Goal: Task Accomplishment & Management: Use online tool/utility

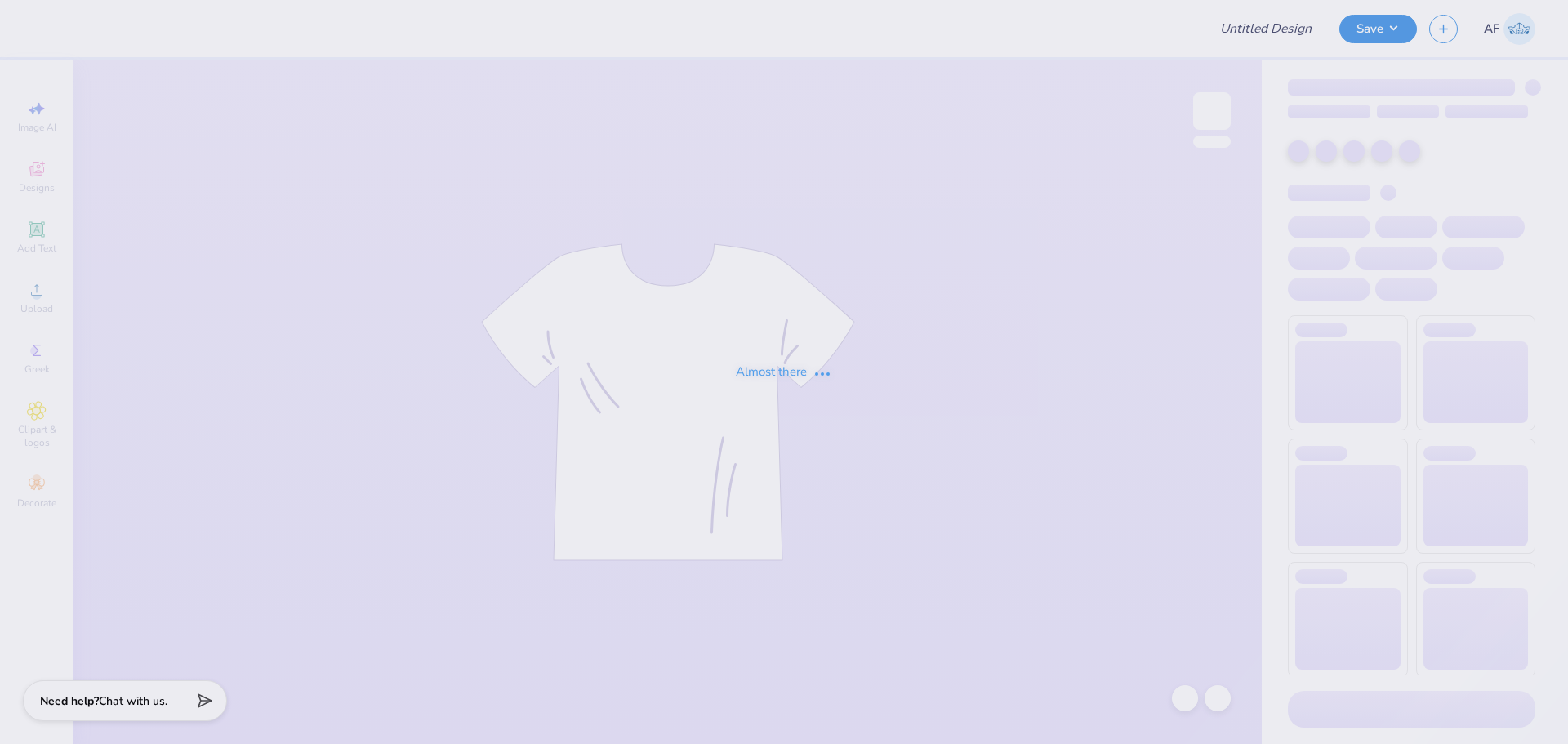
type input "[PERSON_NAME] Pop-Up Store Merch!"
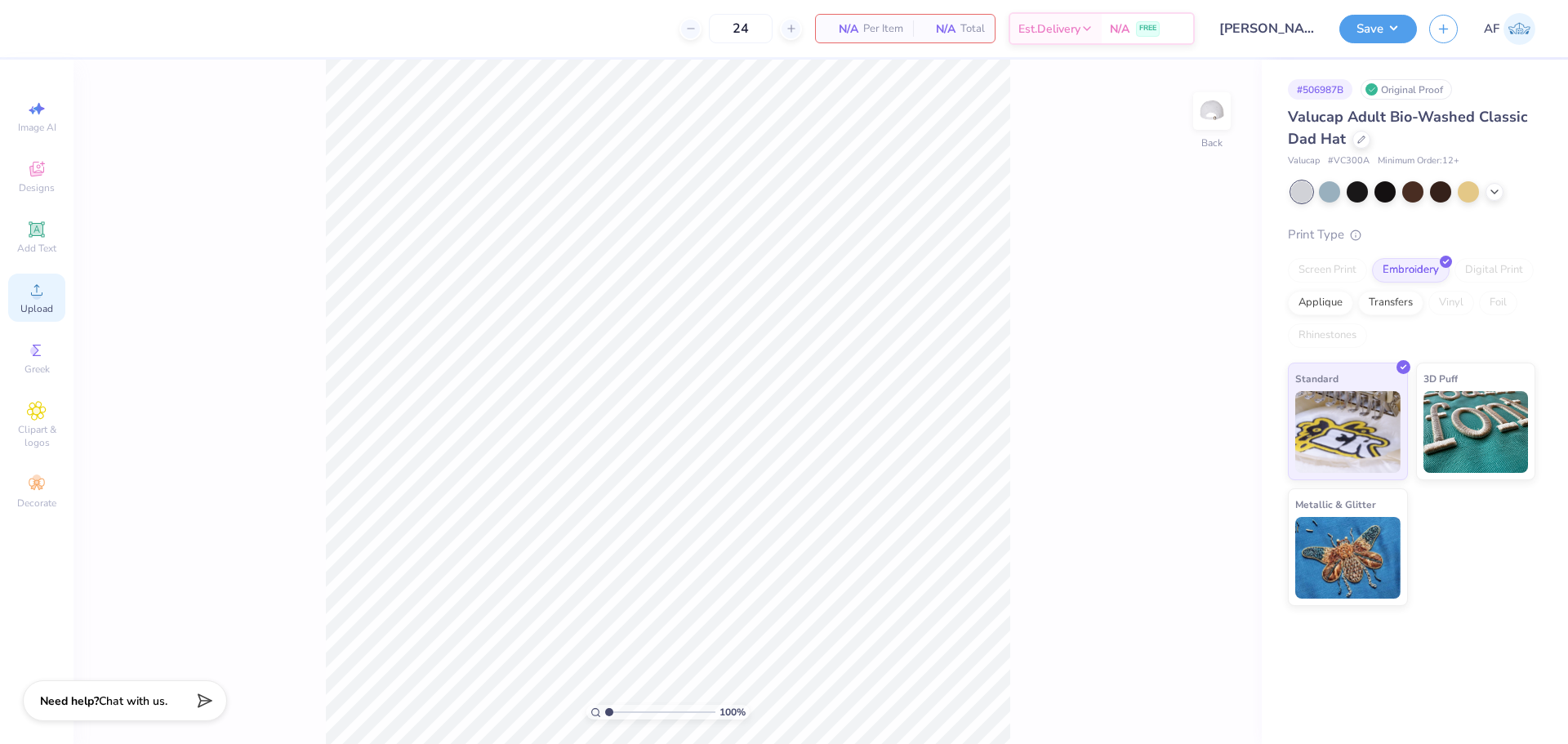
click at [47, 305] on span "Upload" at bounding box center [37, 309] width 33 height 13
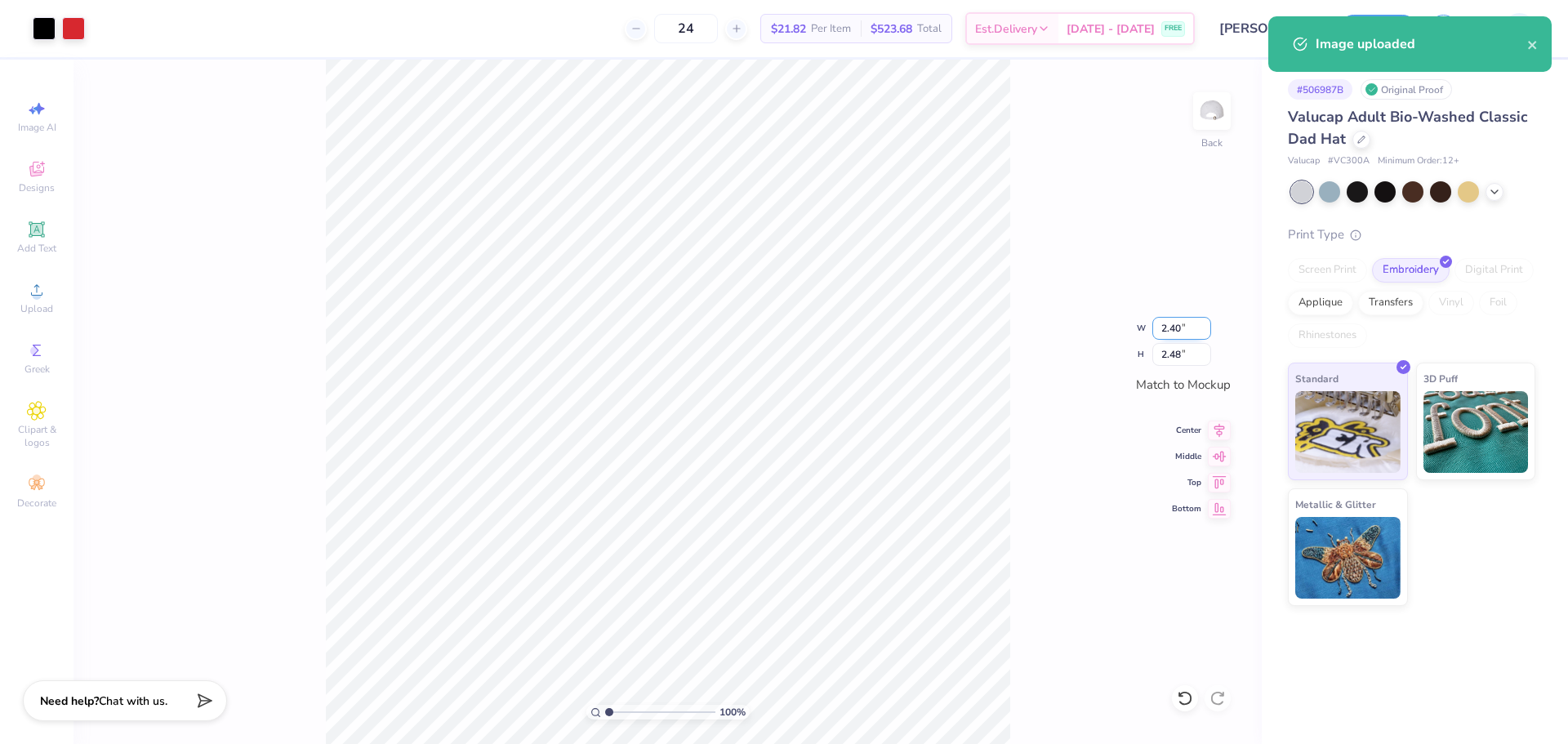
click at [1172, 332] on input "2.40" at bounding box center [1181, 328] width 59 height 23
click at [1172, 331] on input "2.40" at bounding box center [1181, 328] width 59 height 23
click at [1178, 348] on input "2.48" at bounding box center [1181, 354] width 59 height 23
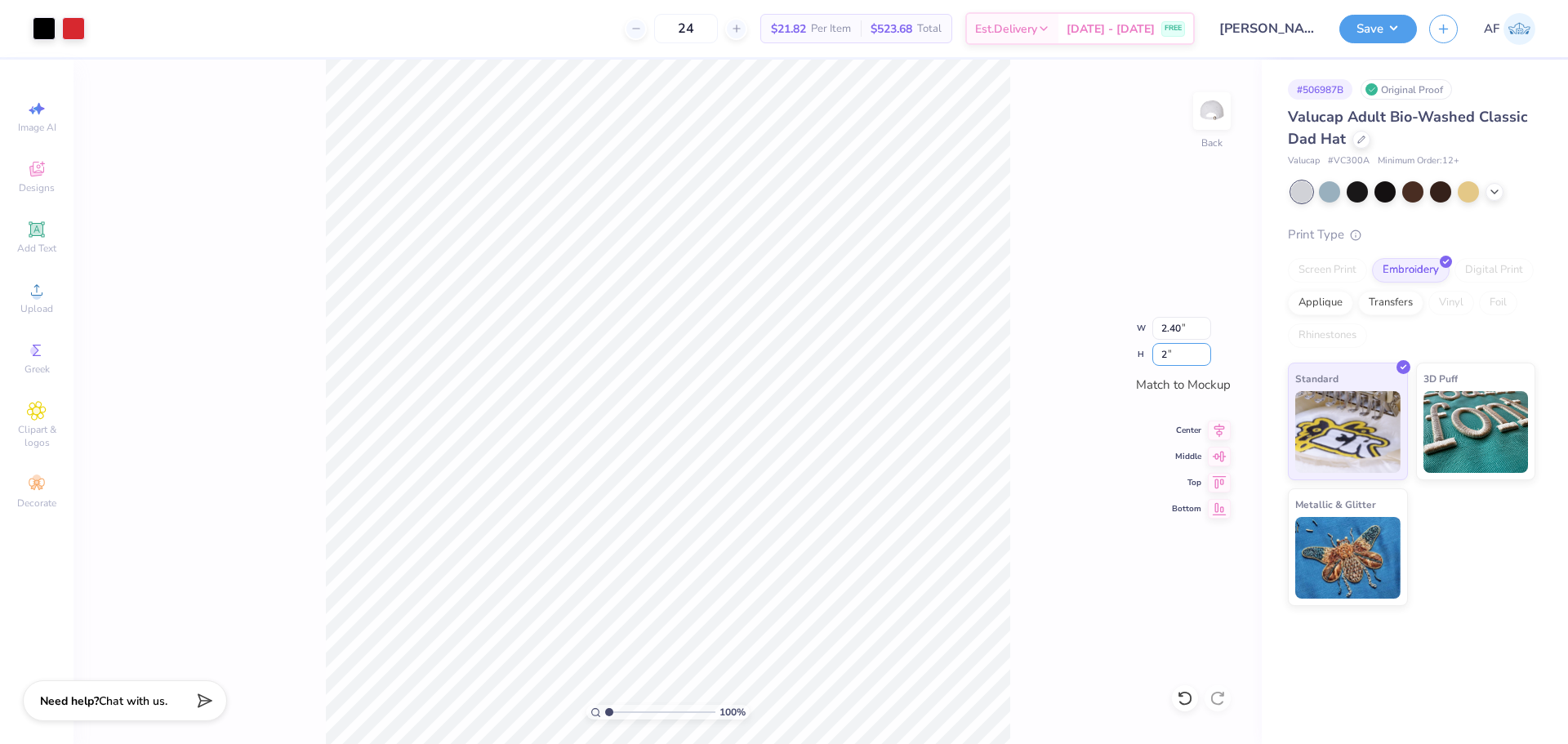
type input "2"
type input "1.93"
type input "2.00"
click at [1027, 437] on div "100 % Back W 1.93 1.93 " H 2.00 2.00 " Match to Mockup Center Middle Top Bottom" at bounding box center [667, 402] width 1188 height 684
click at [1216, 428] on icon at bounding box center [1219, 428] width 23 height 20
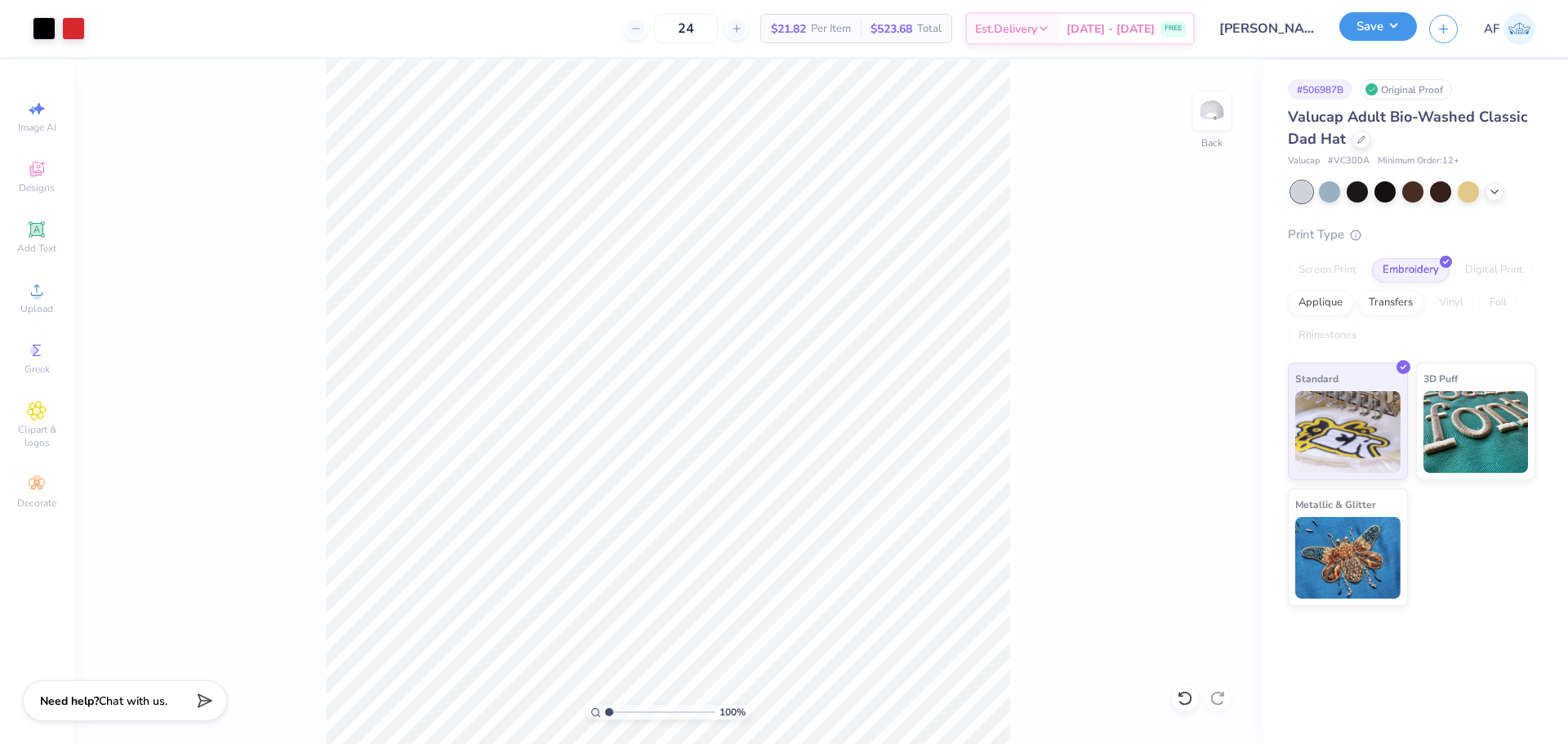
click at [1408, 29] on button "Save" at bounding box center [1378, 27] width 78 height 29
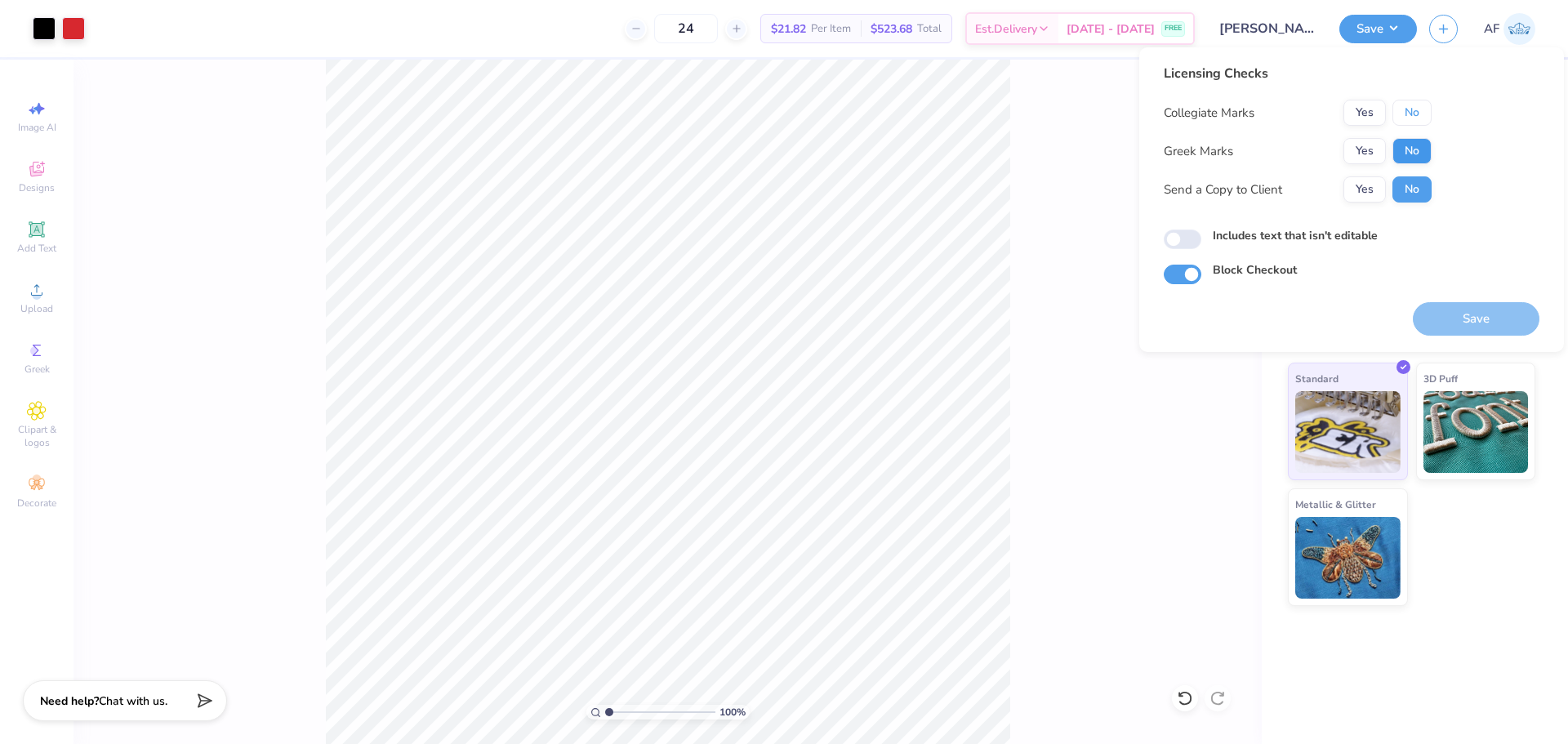
drag, startPoint x: 1421, startPoint y: 124, endPoint x: 1414, endPoint y: 158, distance: 34.7
click at [1421, 126] on div "Collegiate Marks Yes No Greek Marks Yes No Send a Copy to Client Yes No" at bounding box center [1297, 151] width 268 height 103
click at [1414, 158] on button "No" at bounding box center [1411, 151] width 39 height 26
click at [1377, 192] on button "Yes" at bounding box center [1364, 189] width 43 height 26
click at [1414, 113] on button "No" at bounding box center [1411, 112] width 39 height 26
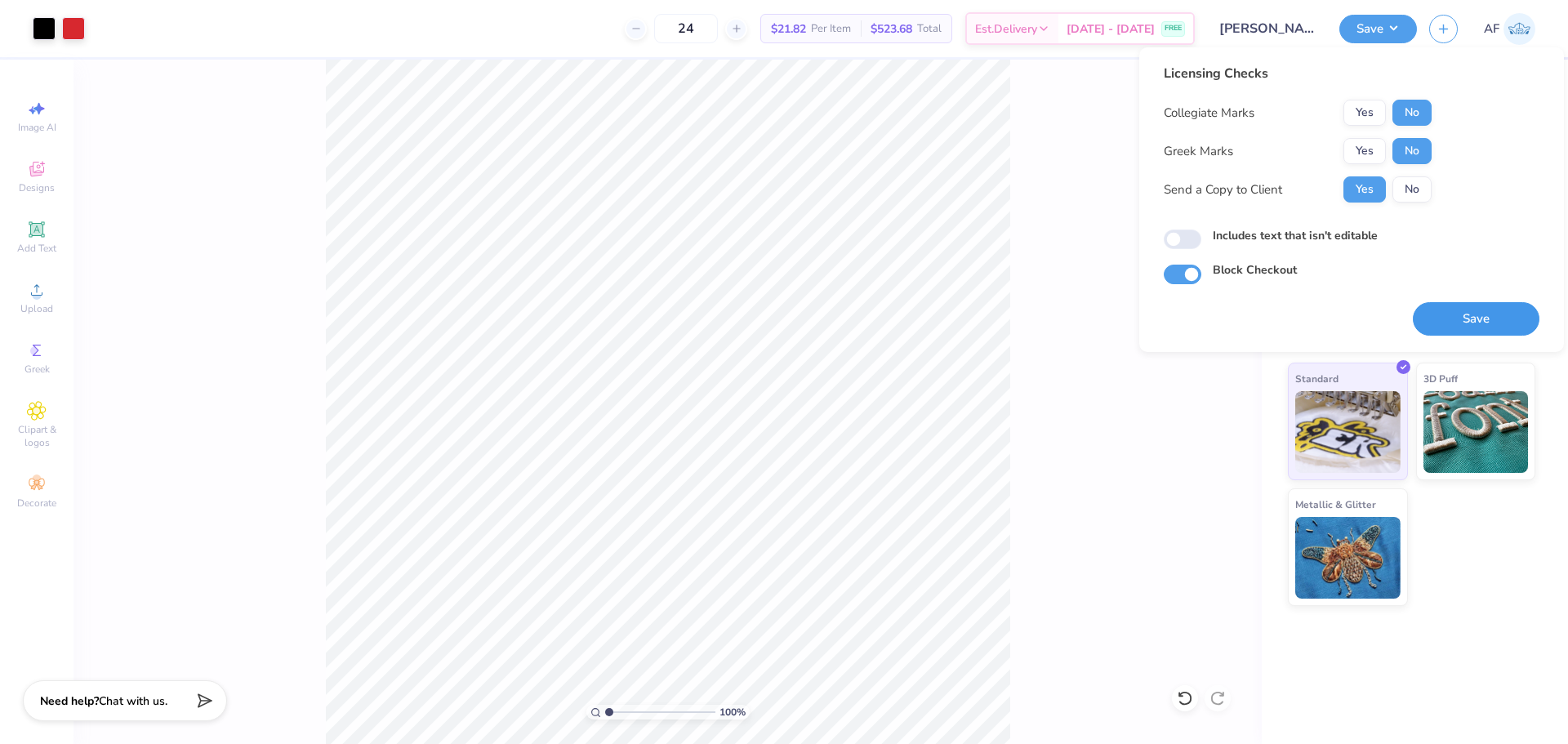
click at [1469, 325] on button "Save" at bounding box center [1476, 319] width 127 height 33
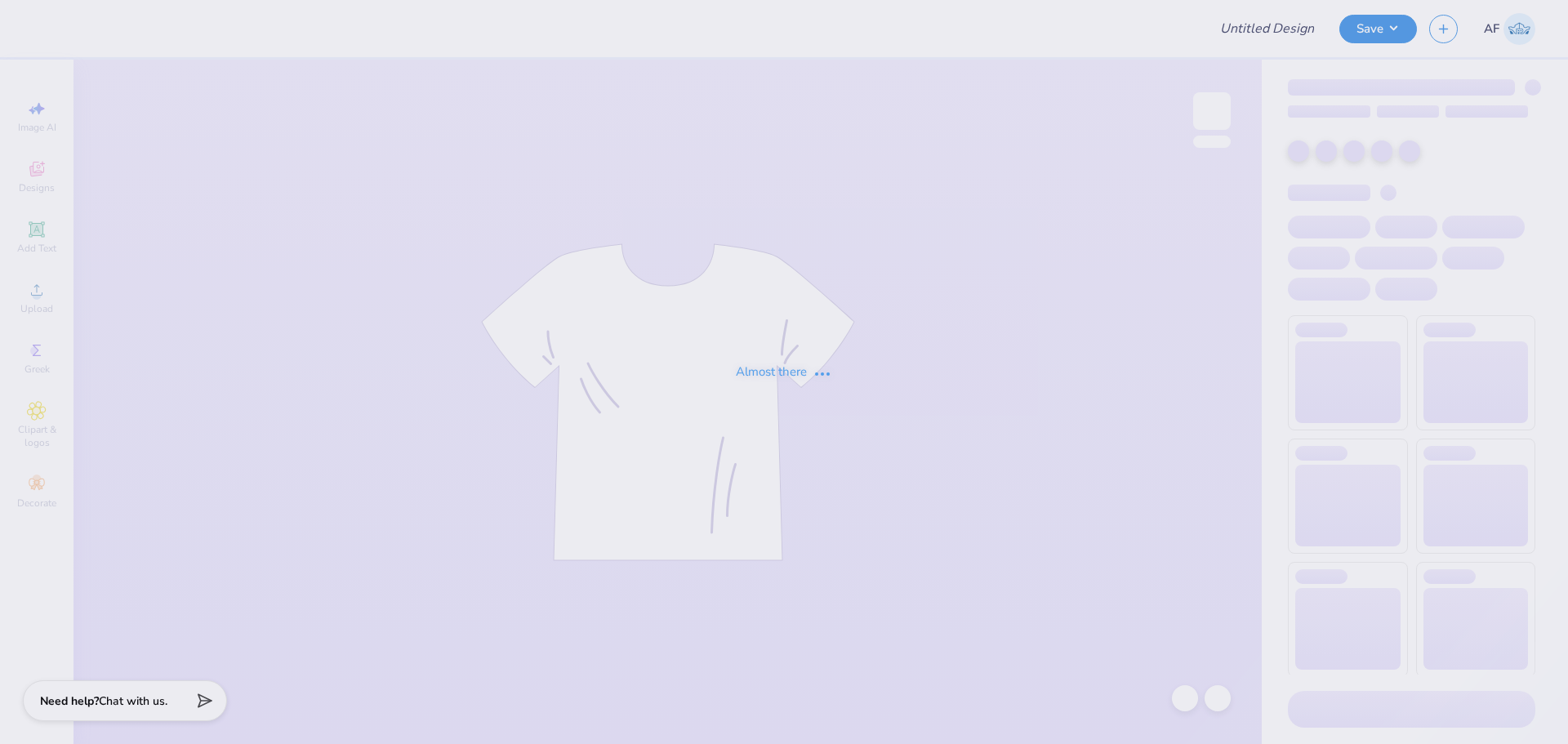
type input "[PERSON_NAME] Pop-Up Store Merch!"
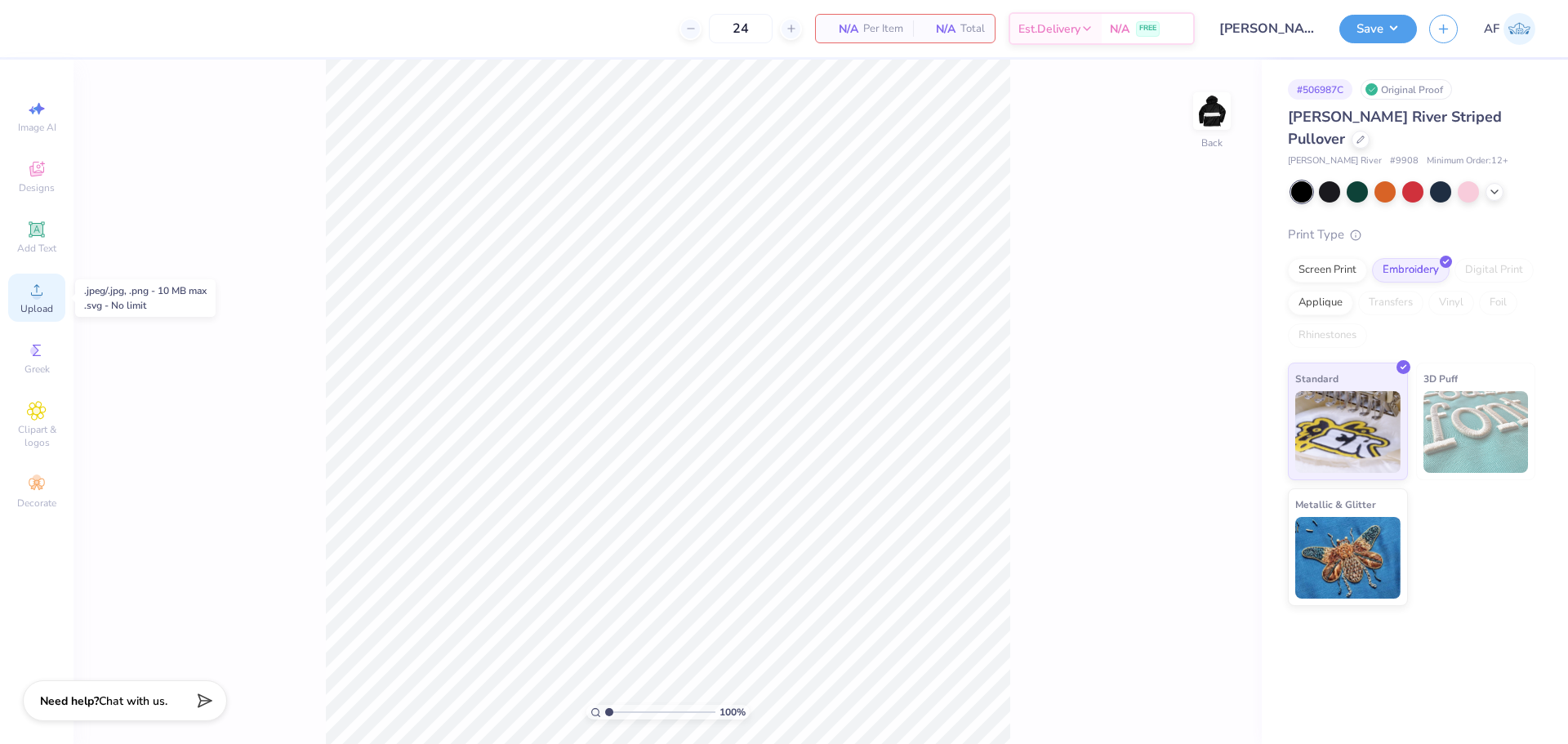
click at [48, 310] on span "Upload" at bounding box center [37, 309] width 33 height 13
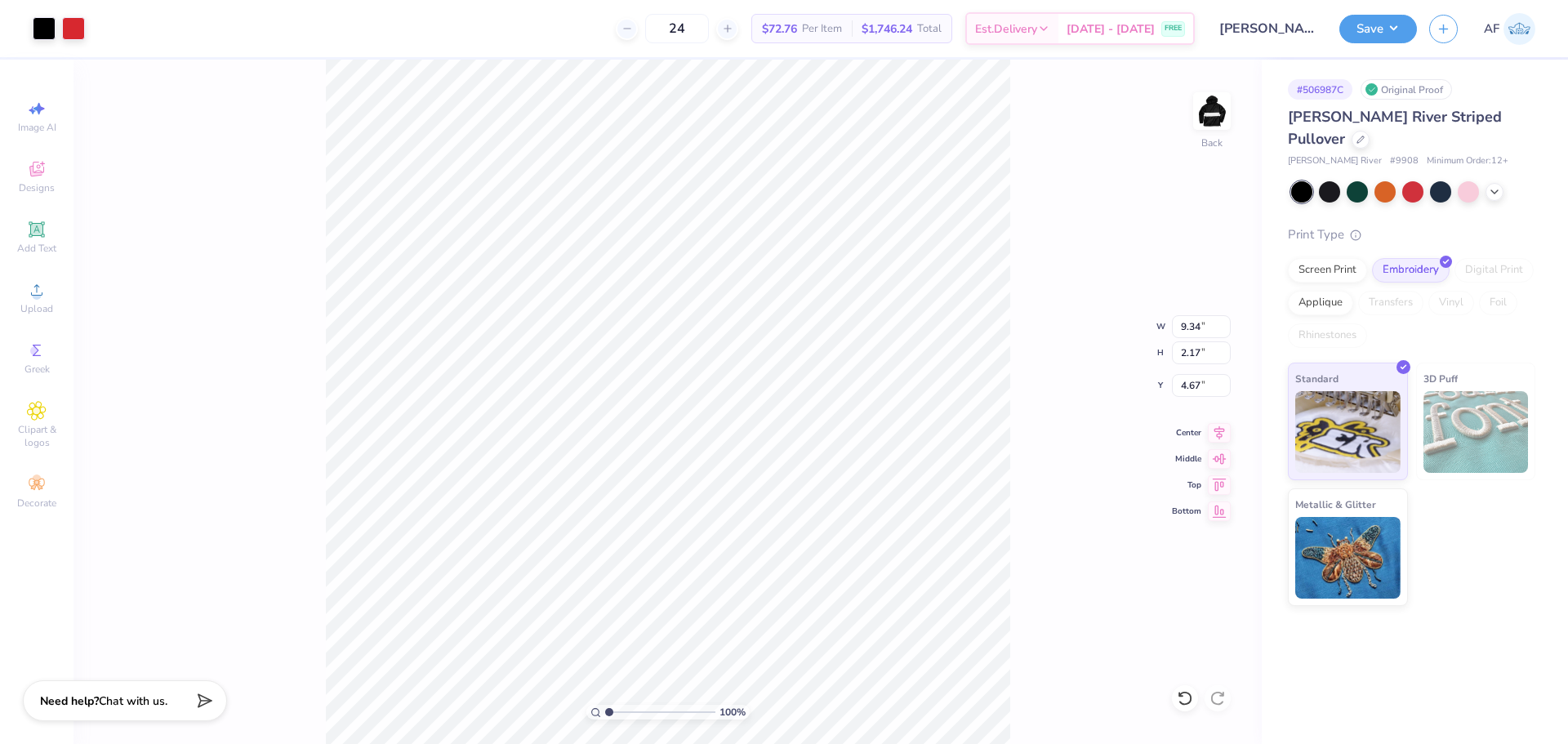
type input "6.86"
type input "1.59"
click at [42, 28] on div at bounding box center [43, 26] width 23 height 23
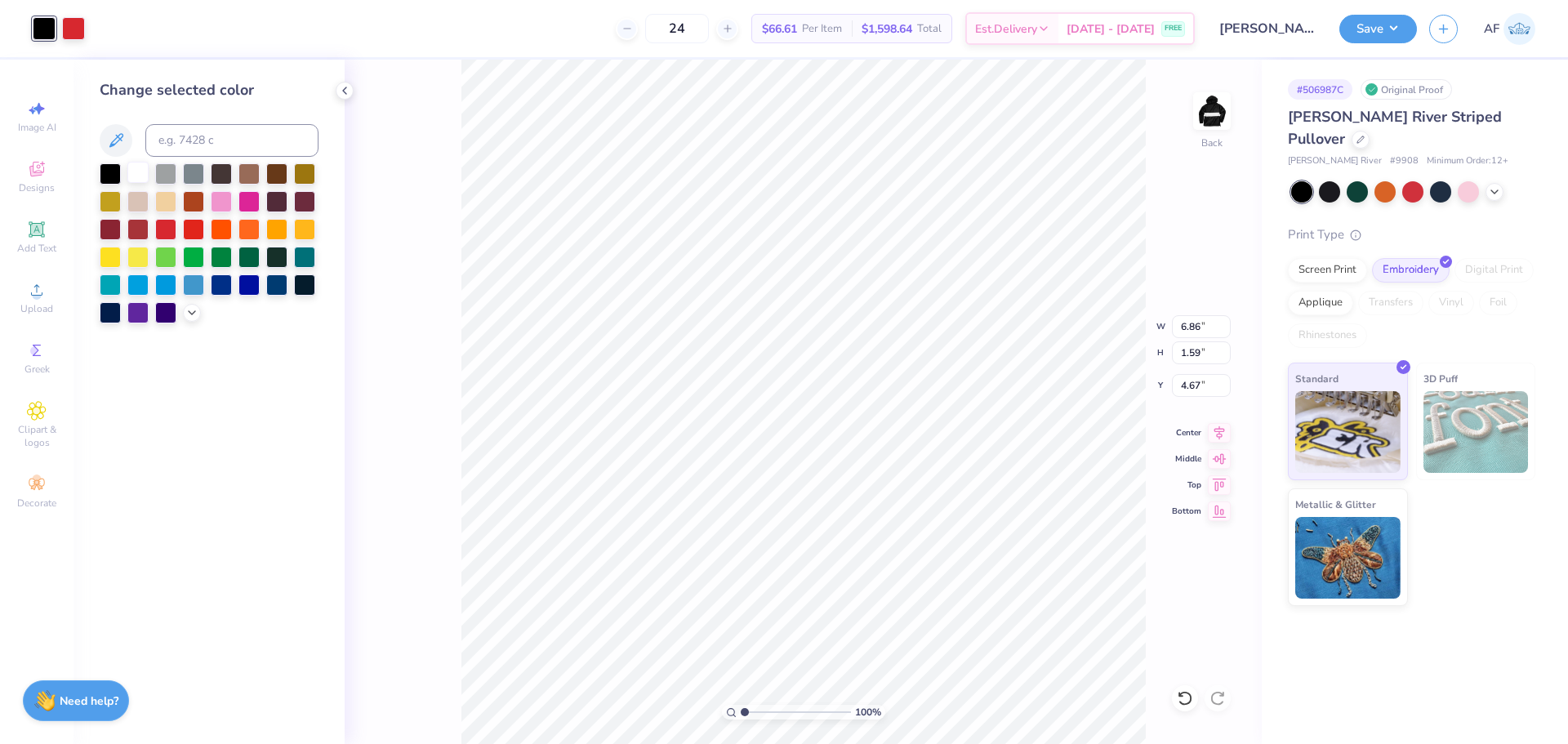
click at [134, 176] on div at bounding box center [138, 172] width 21 height 21
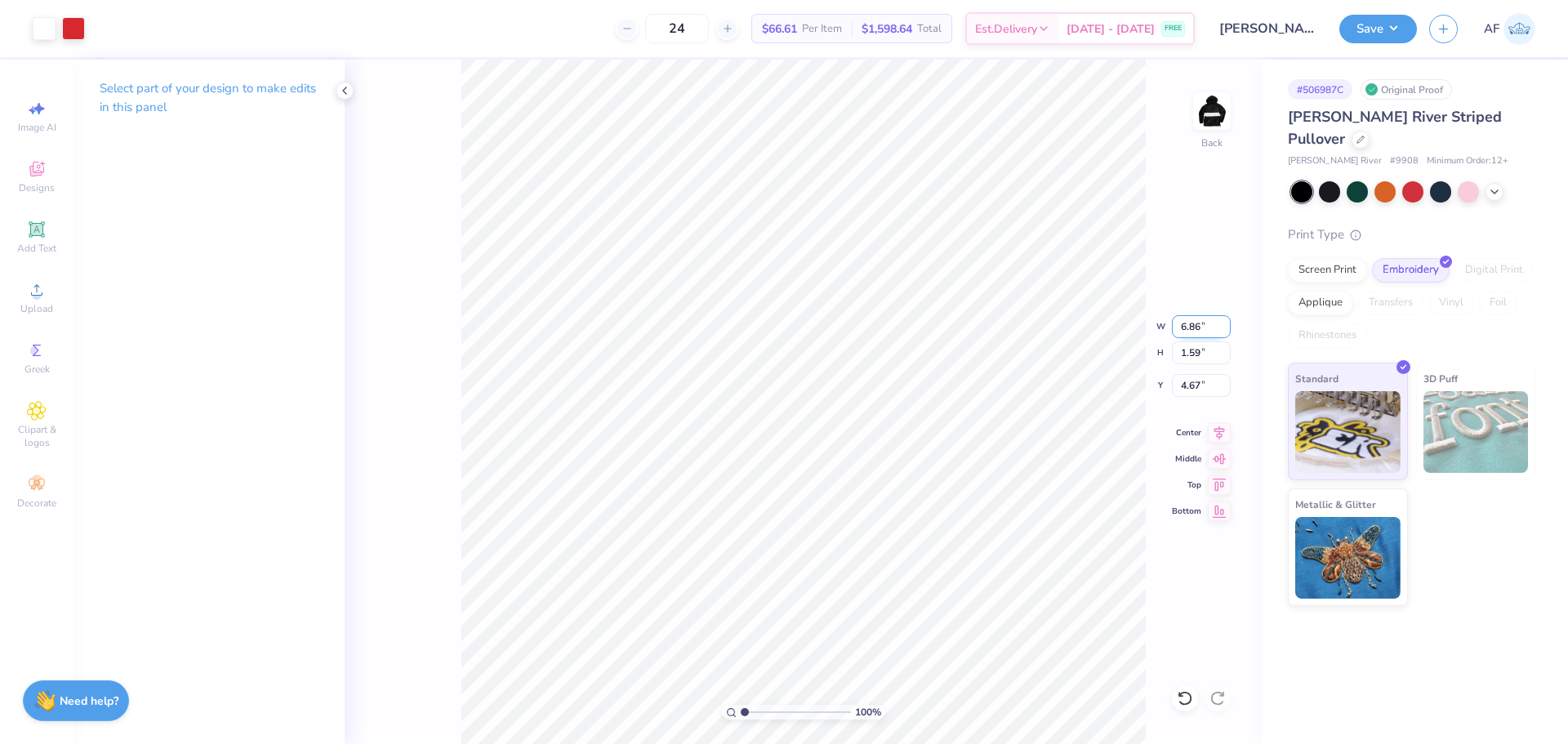
click at [1187, 325] on input "6.86" at bounding box center [1201, 326] width 59 height 23
type input "4.00"
type input "0.93"
click at [1226, 436] on icon at bounding box center [1219, 431] width 23 height 20
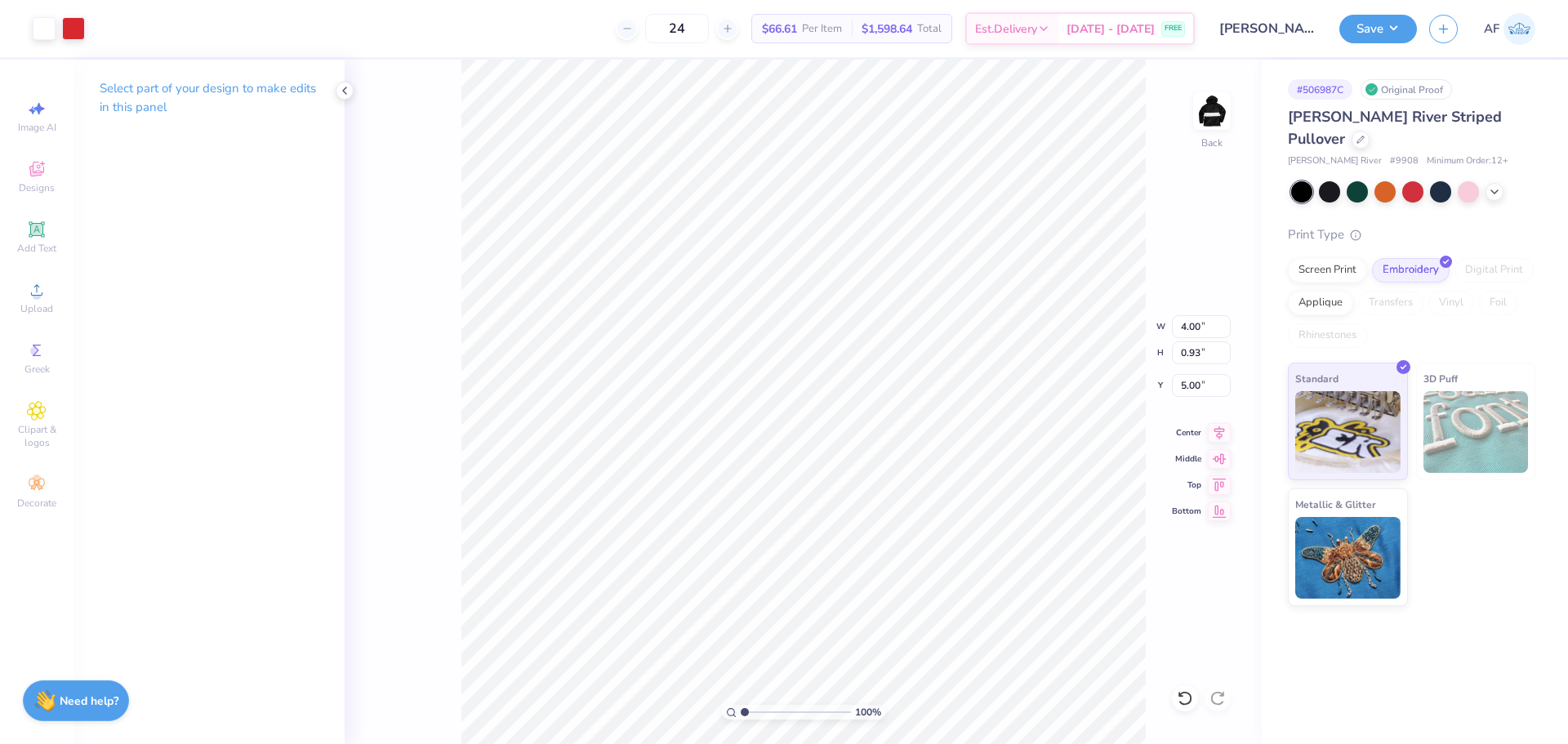
type input "3.00"
click at [1211, 213] on div "100 % Back W 4.00 4.00 " H 0.93 0.93 " Y 3.00 3.00 " Center Middle Top Bottom" at bounding box center [803, 402] width 917 height 684
click at [1216, 126] on img at bounding box center [1212, 111] width 65 height 65
click at [1219, 129] on img at bounding box center [1212, 111] width 65 height 65
click at [1398, 24] on button "Save" at bounding box center [1378, 27] width 78 height 29
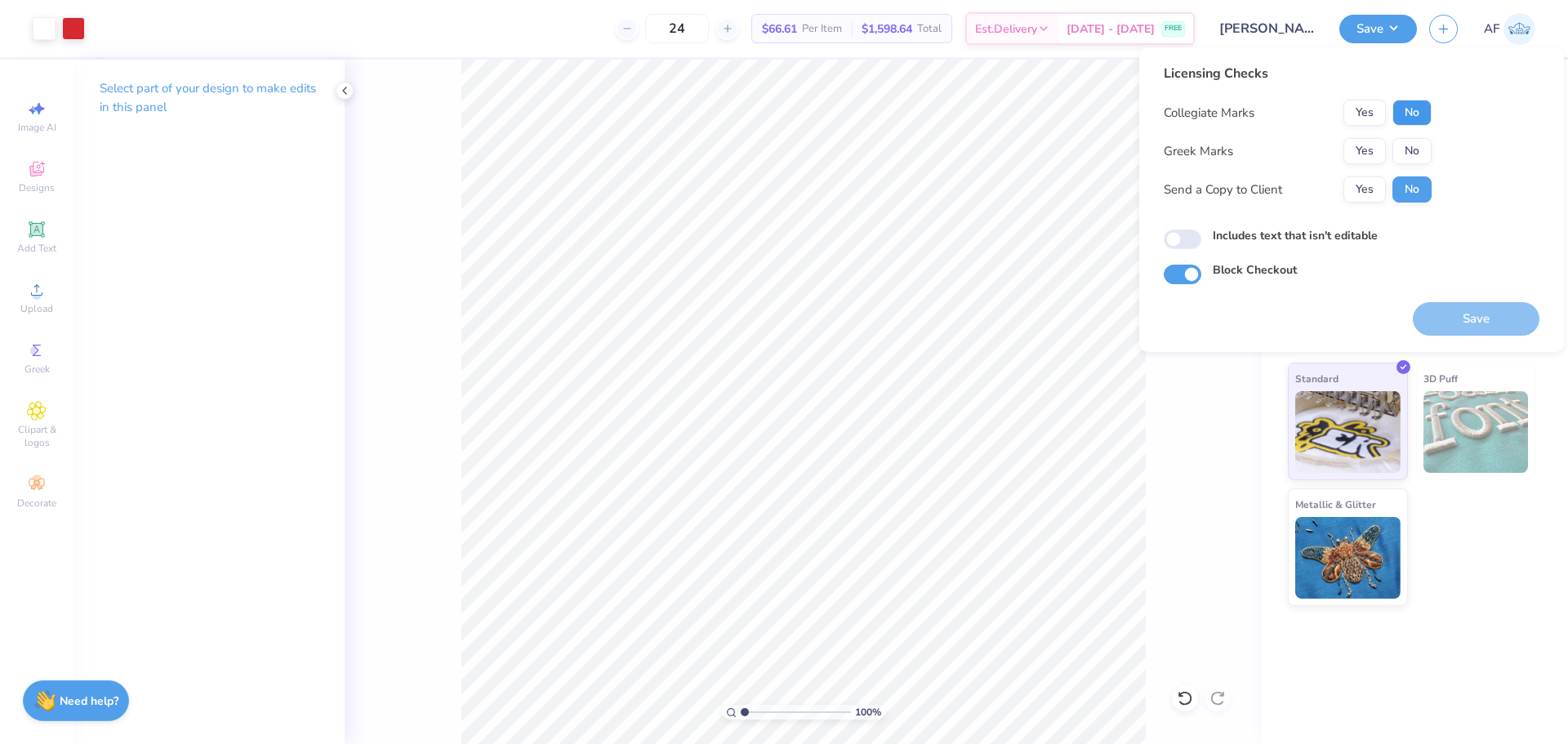
click at [1402, 113] on button "No" at bounding box center [1411, 112] width 39 height 26
click at [1402, 149] on button "No" at bounding box center [1411, 151] width 39 height 26
click at [1364, 193] on button "Yes" at bounding box center [1364, 189] width 43 height 26
click at [1454, 317] on button "Save" at bounding box center [1476, 319] width 127 height 33
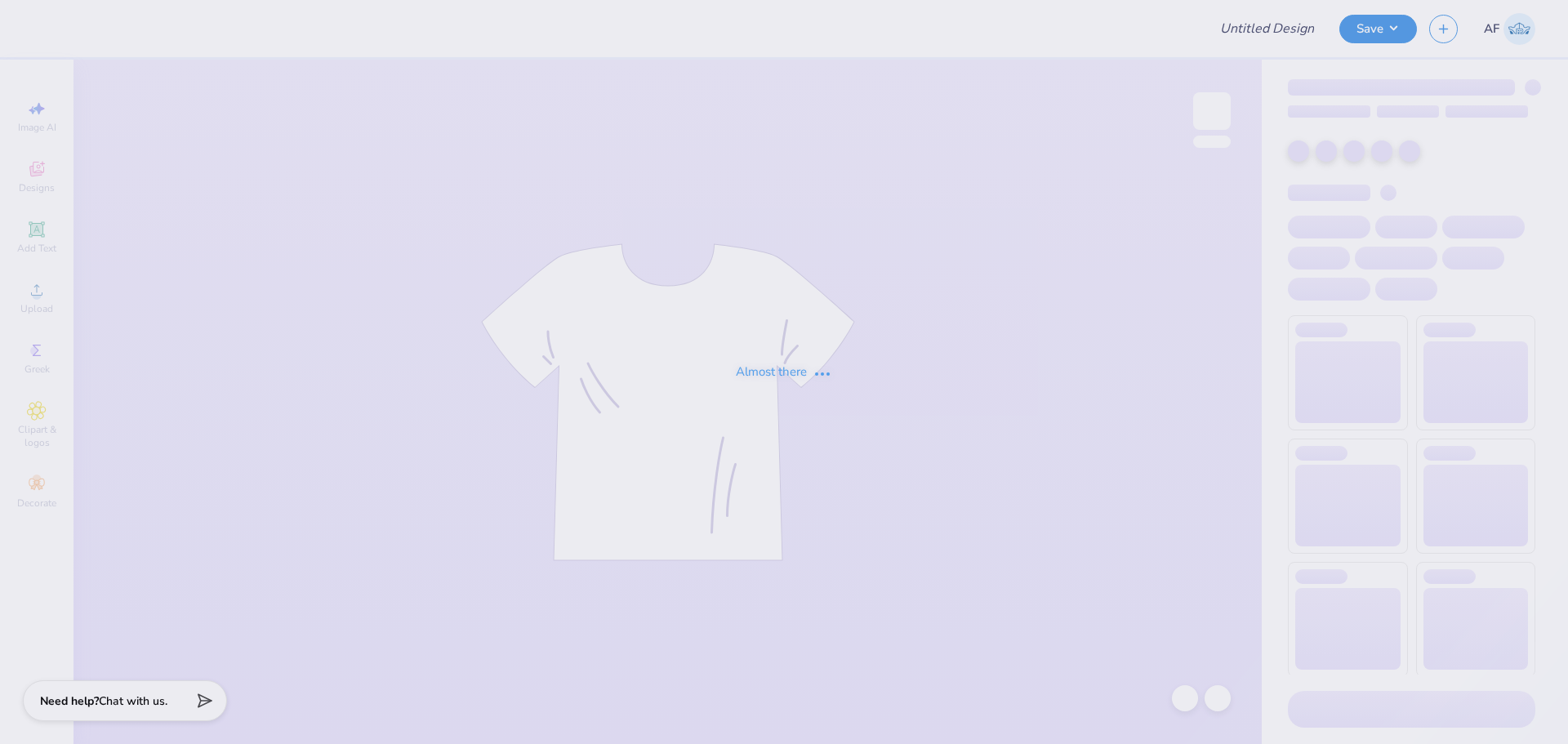
type input "[PERSON_NAME] Pop-Up Store Merch!"
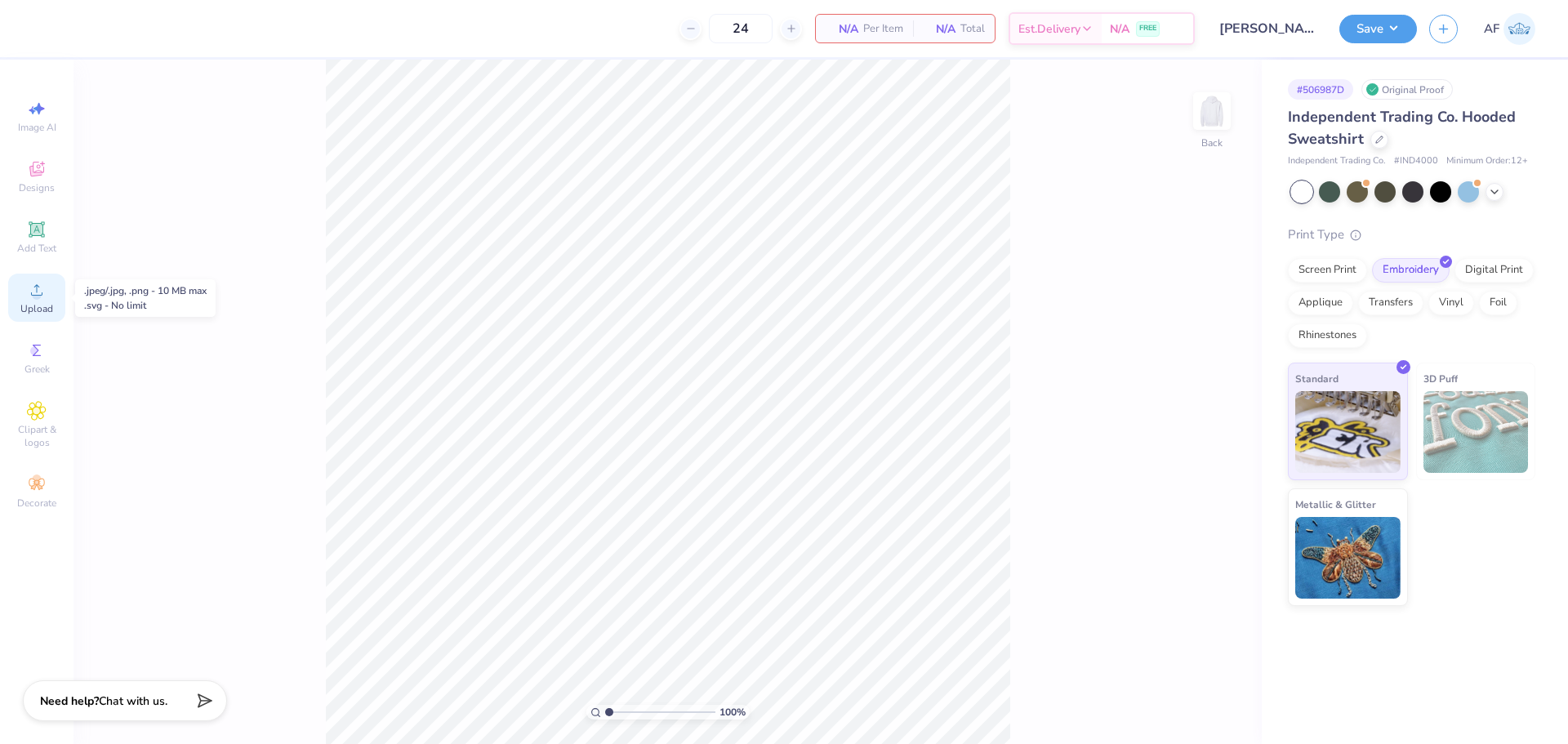
click at [29, 294] on icon at bounding box center [37, 291] width 20 height 20
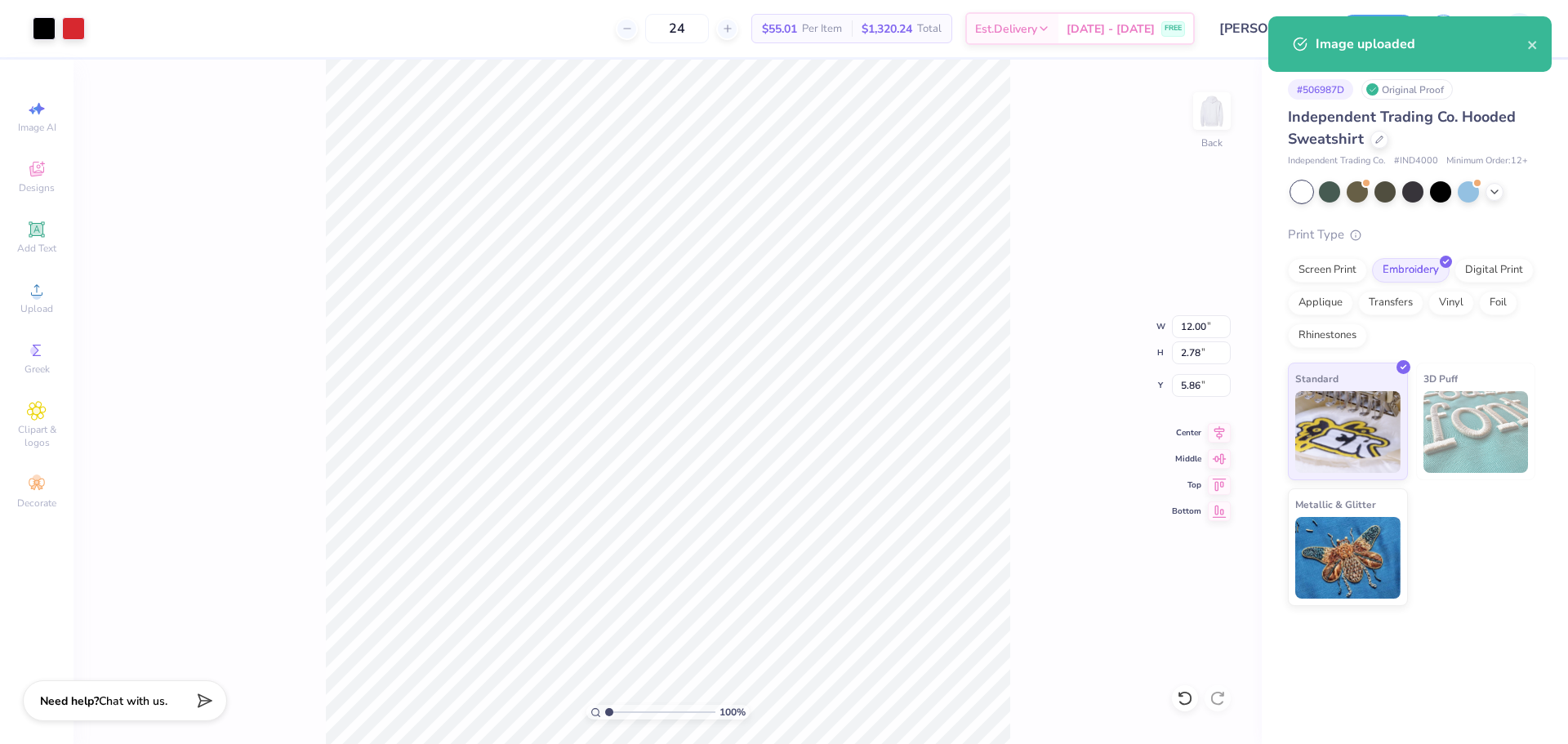
click at [18, 20] on div "Art colors" at bounding box center [43, 28] width 85 height 57
click at [44, 27] on div at bounding box center [43, 26] width 23 height 23
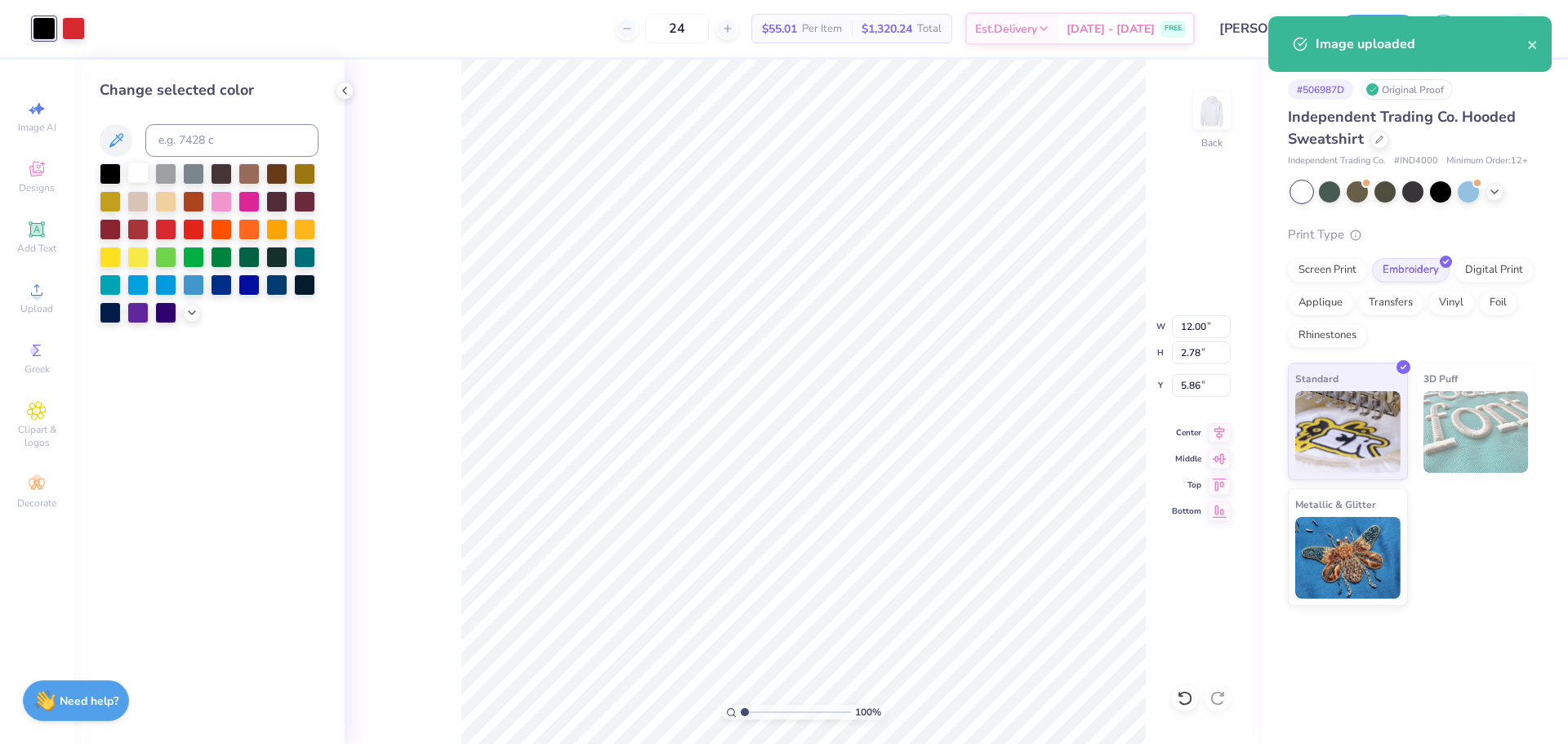
click at [138, 178] on div at bounding box center [138, 172] width 21 height 21
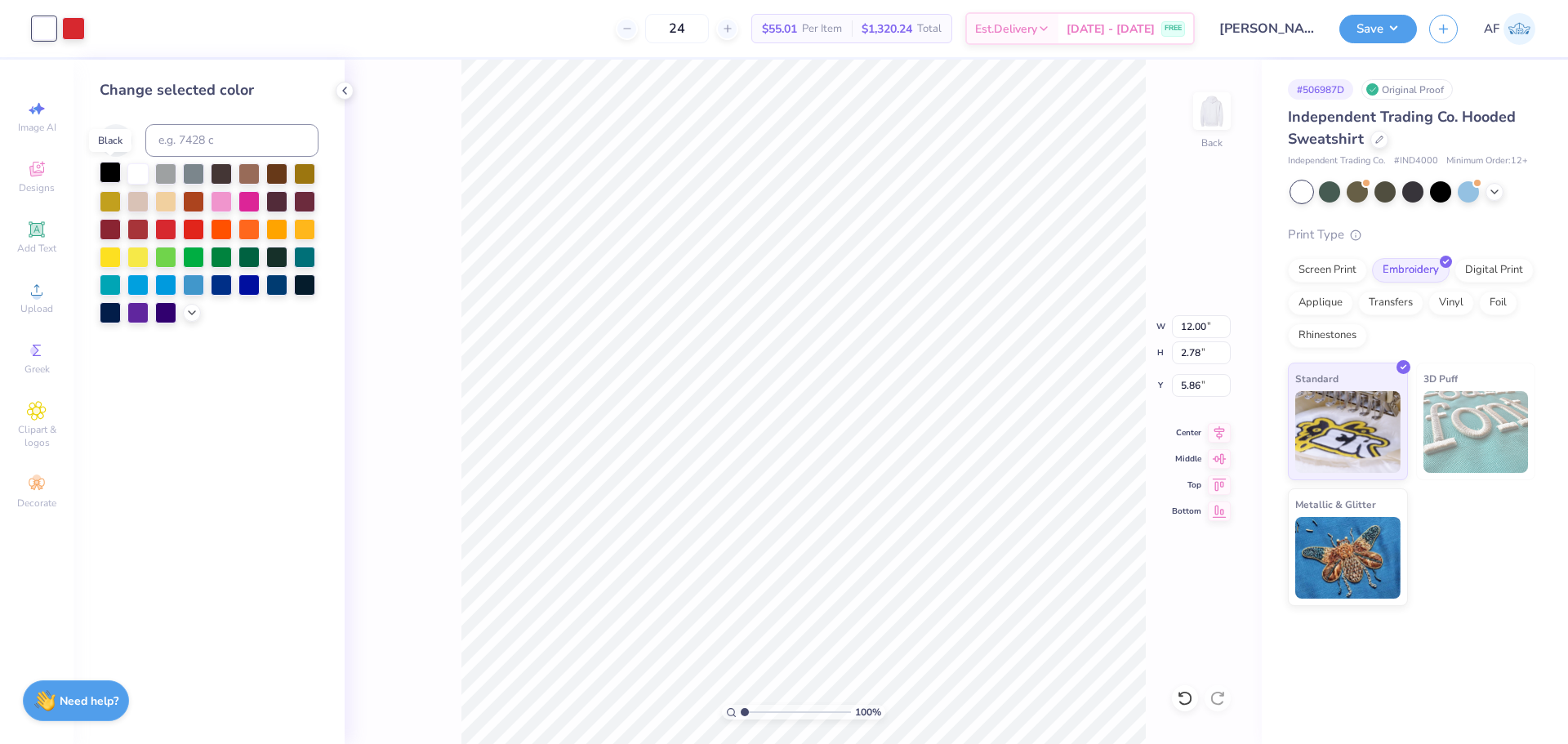
click at [113, 174] on div at bounding box center [109, 172] width 21 height 21
click at [458, 271] on div "100 % Back W 12.00 12.00 " H 2.78 2.78 " Y 5.86 5.86 " Center Middle Top Bottom" at bounding box center [803, 402] width 917 height 684
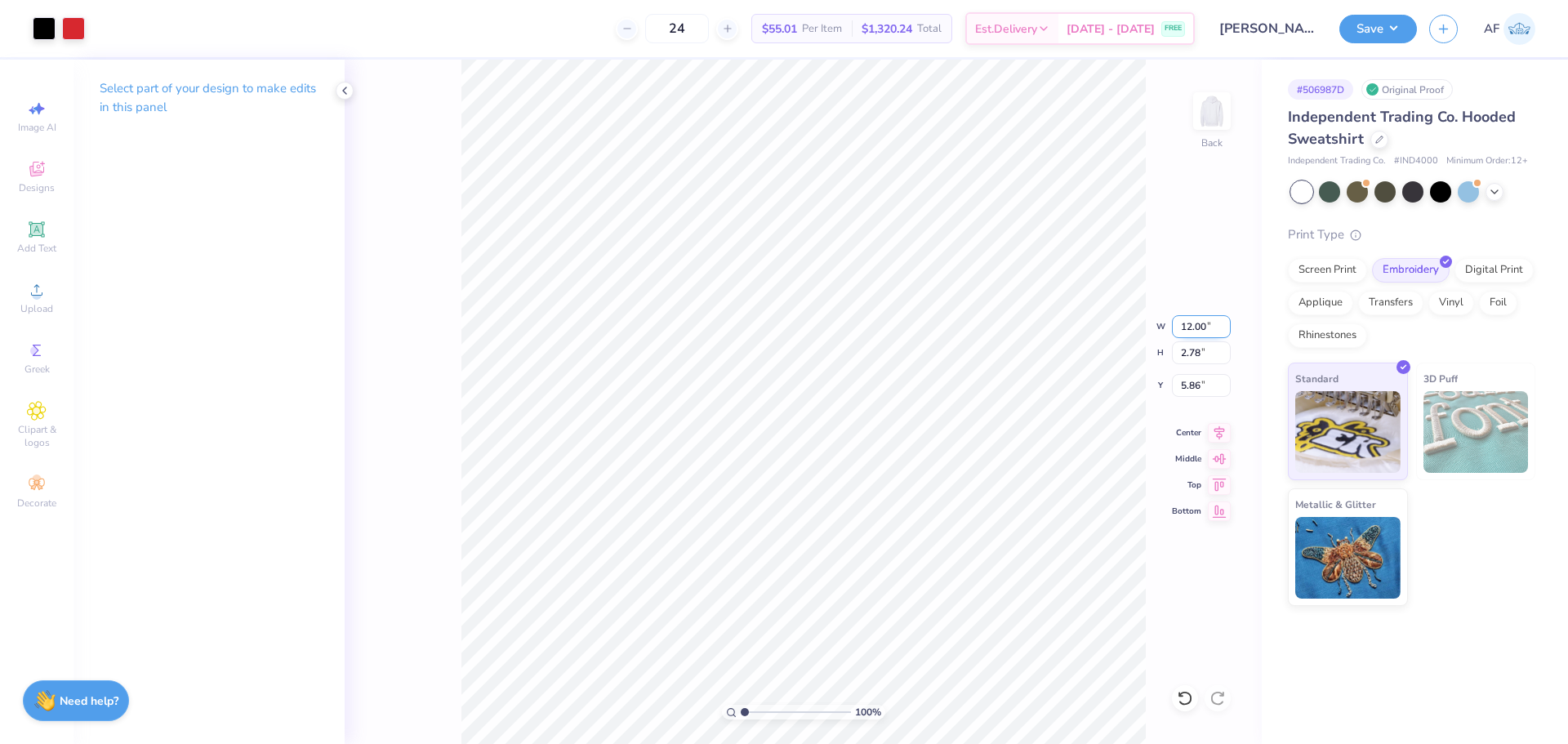
click at [1193, 325] on input "12.00" at bounding box center [1201, 326] width 59 height 23
type input "4.00"
type input "0.93"
click at [1193, 395] on input "6.79" at bounding box center [1201, 385] width 59 height 23
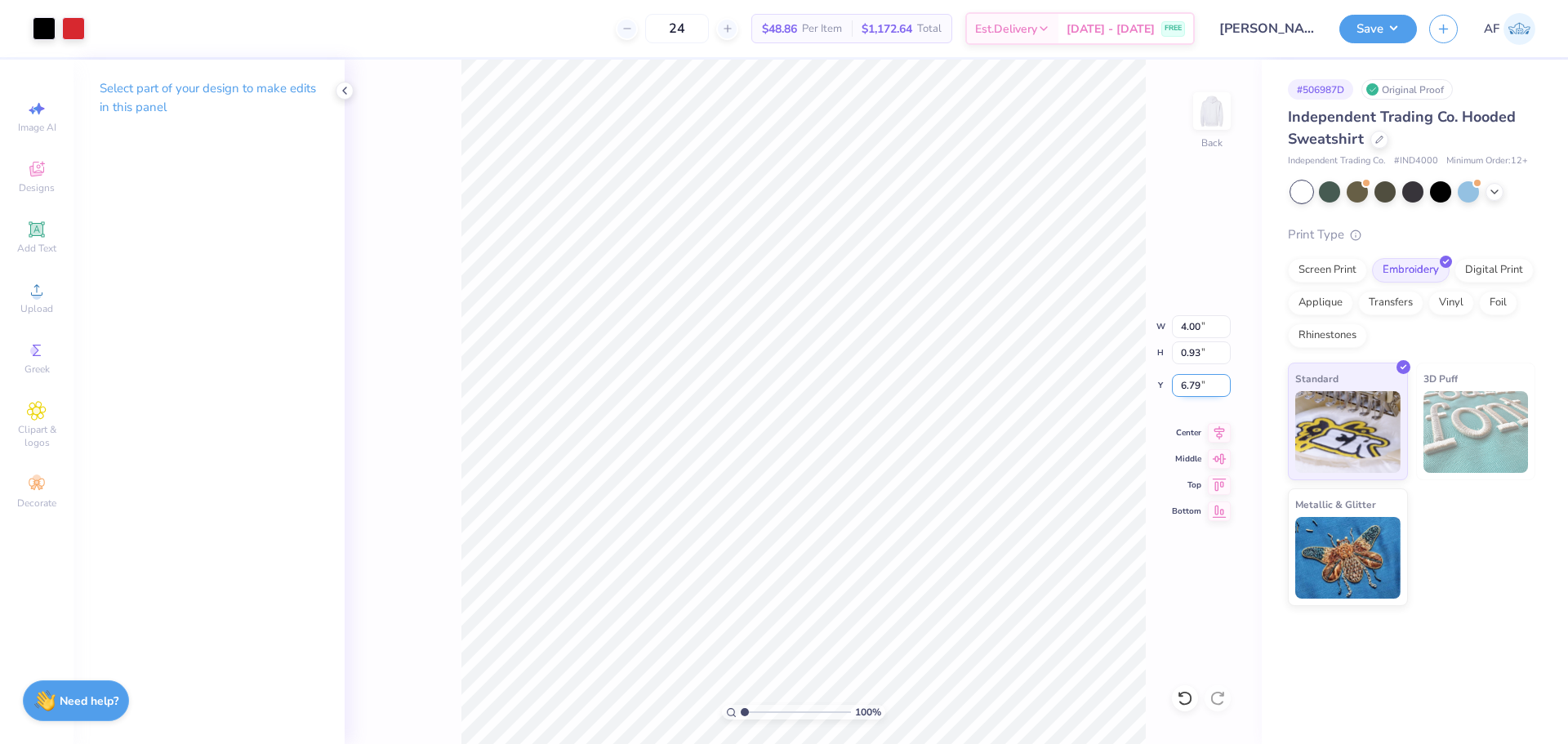
click at [1193, 395] on input "6.79" at bounding box center [1201, 385] width 59 height 23
type input "3.00"
click at [1204, 118] on img at bounding box center [1212, 111] width 65 height 65
click at [1183, 224] on div "100 % Front" at bounding box center [803, 402] width 917 height 684
click at [1210, 111] on img at bounding box center [1212, 111] width 65 height 65
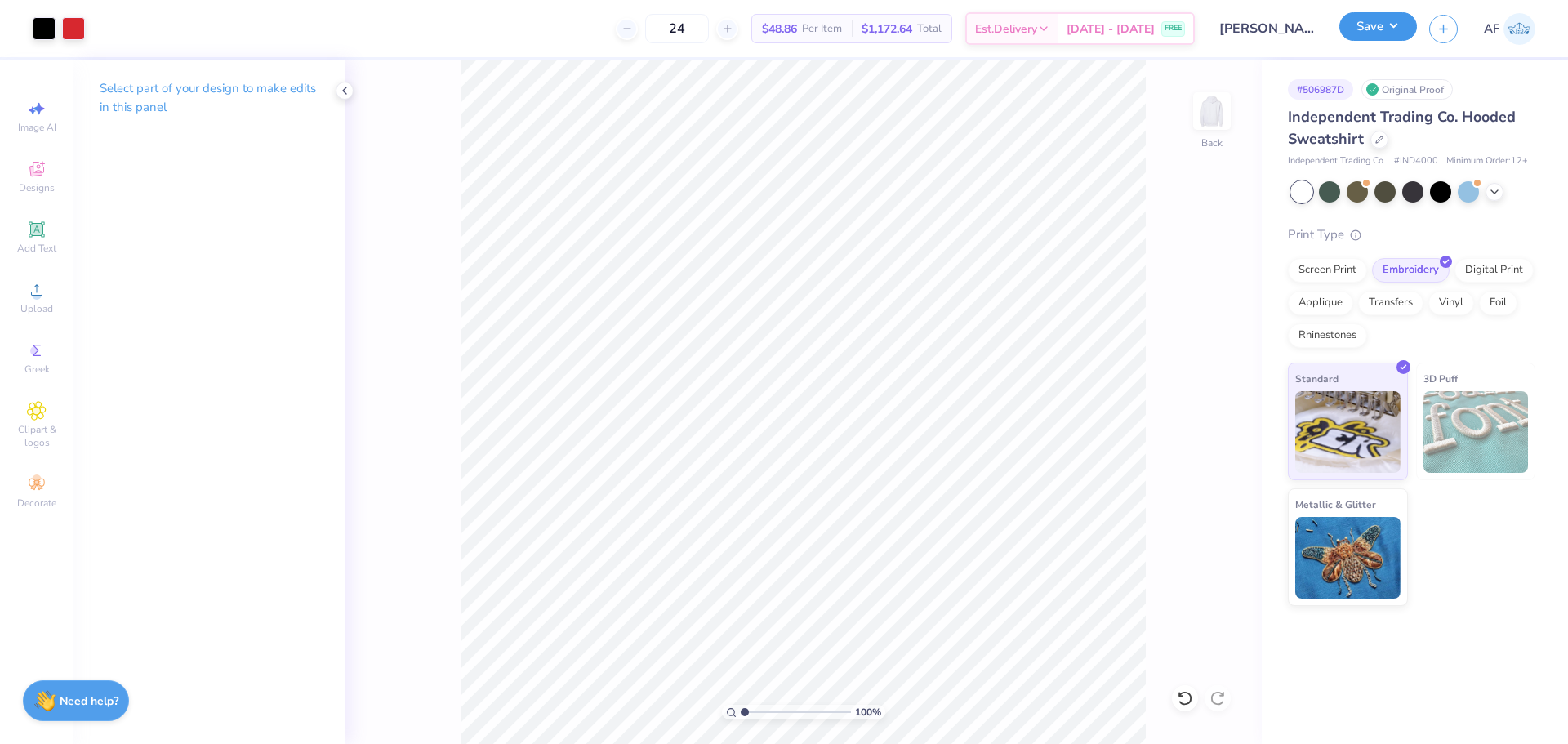
click at [1391, 29] on button "Save" at bounding box center [1378, 27] width 78 height 29
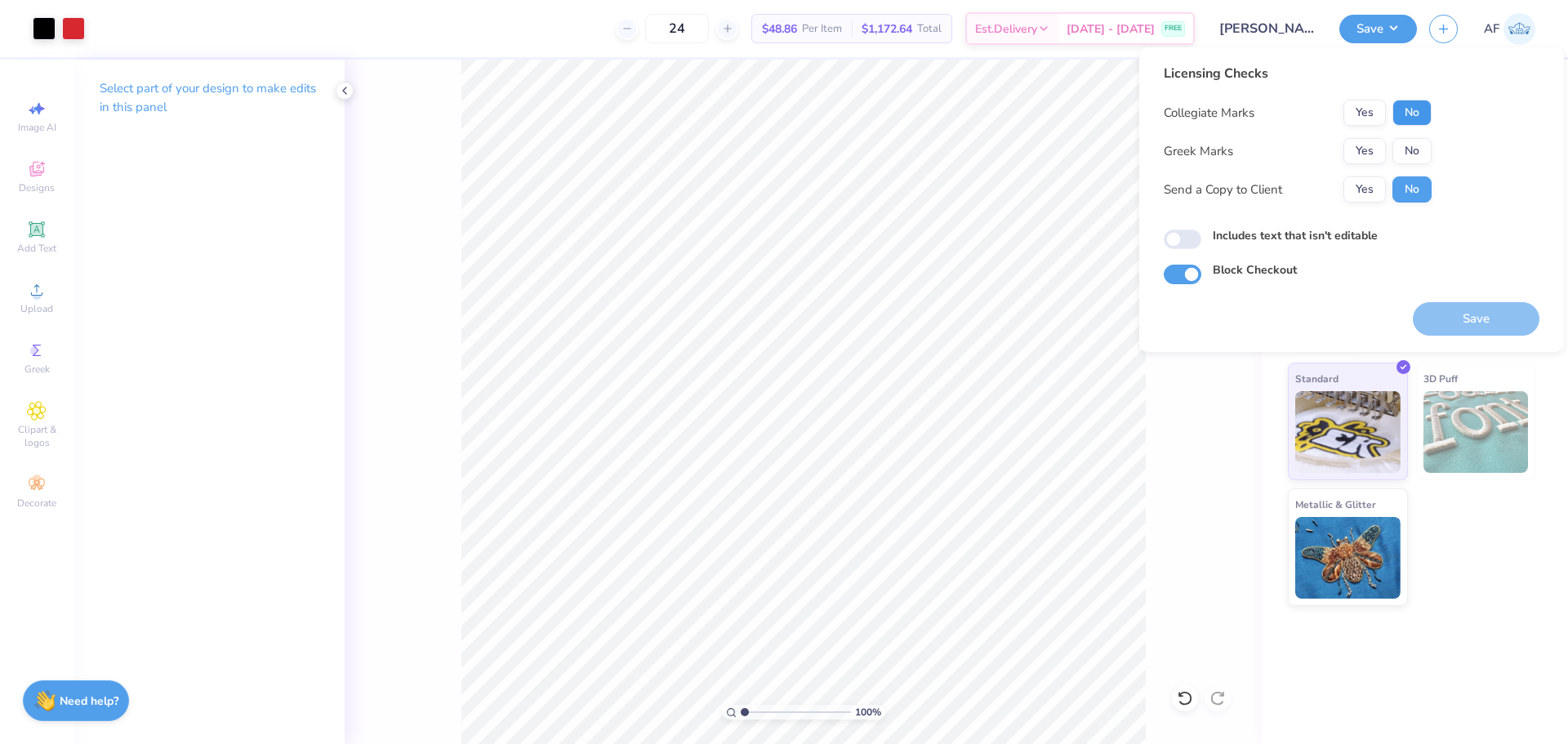
click at [1404, 116] on button "No" at bounding box center [1411, 112] width 39 height 26
click at [1407, 150] on button "No" at bounding box center [1411, 151] width 39 height 26
click at [1373, 196] on button "Yes" at bounding box center [1364, 189] width 43 height 26
click at [1448, 307] on button "Save" at bounding box center [1476, 319] width 127 height 33
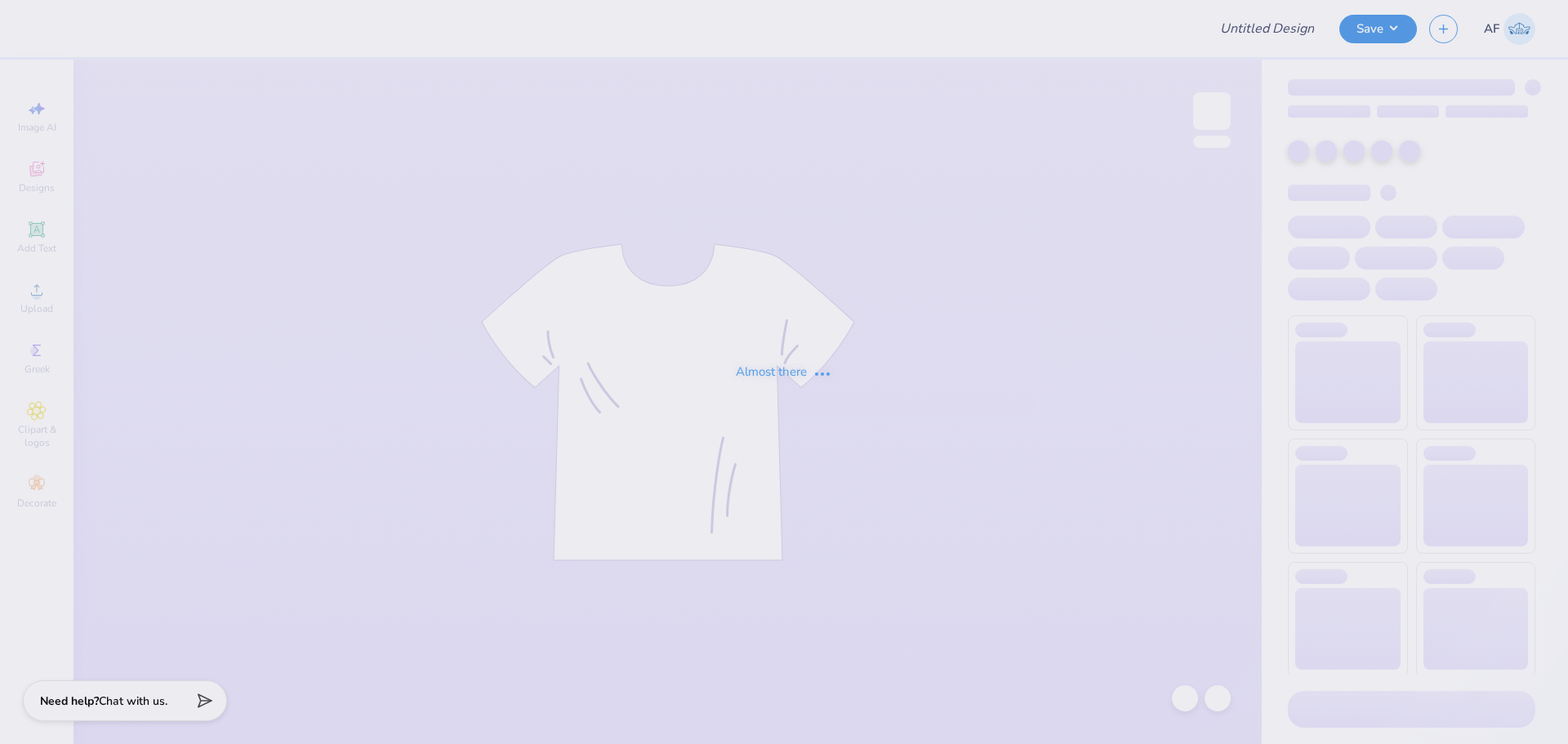
type input "[PERSON_NAME] Pop-Up Store Merch!"
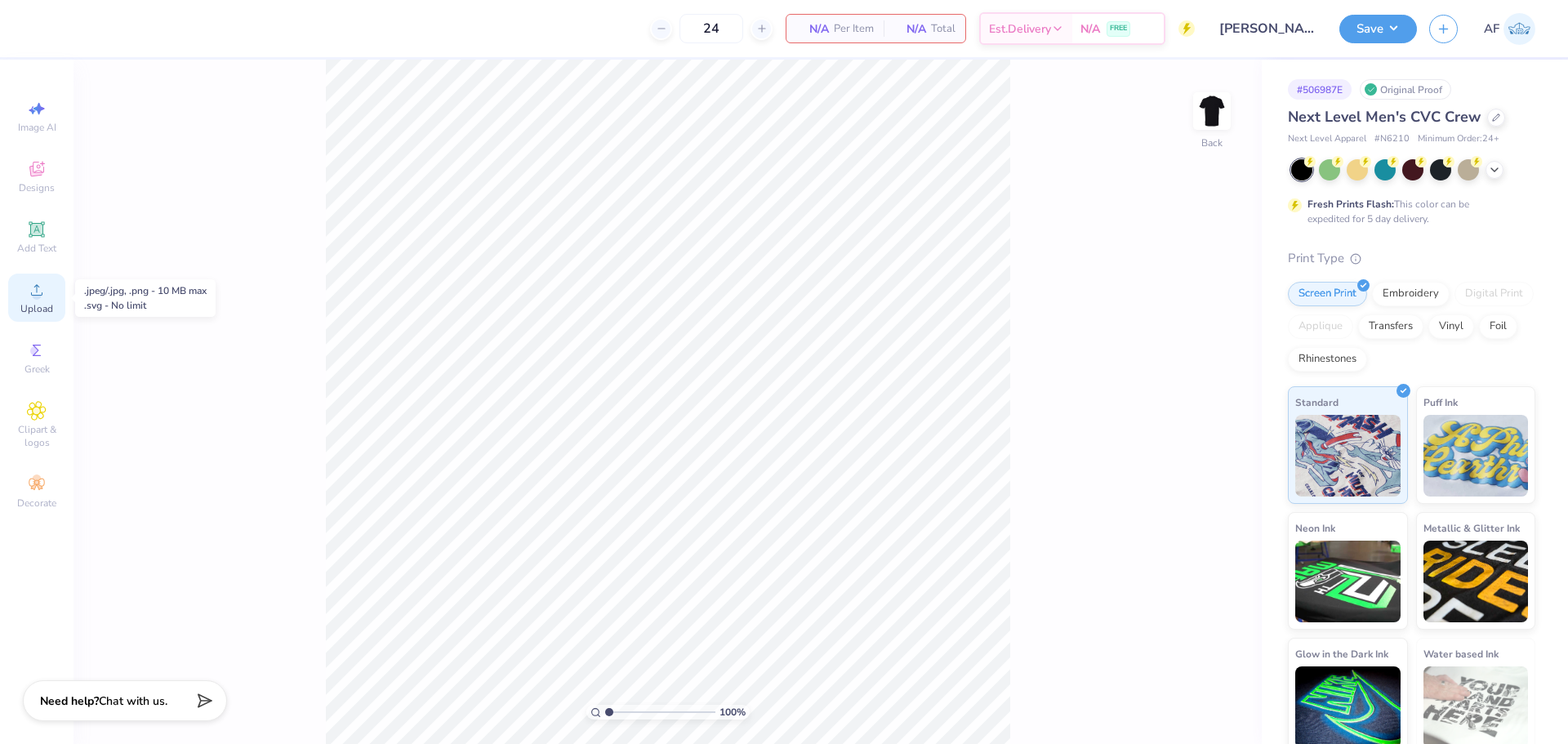
click at [36, 304] on span "Upload" at bounding box center [37, 309] width 33 height 13
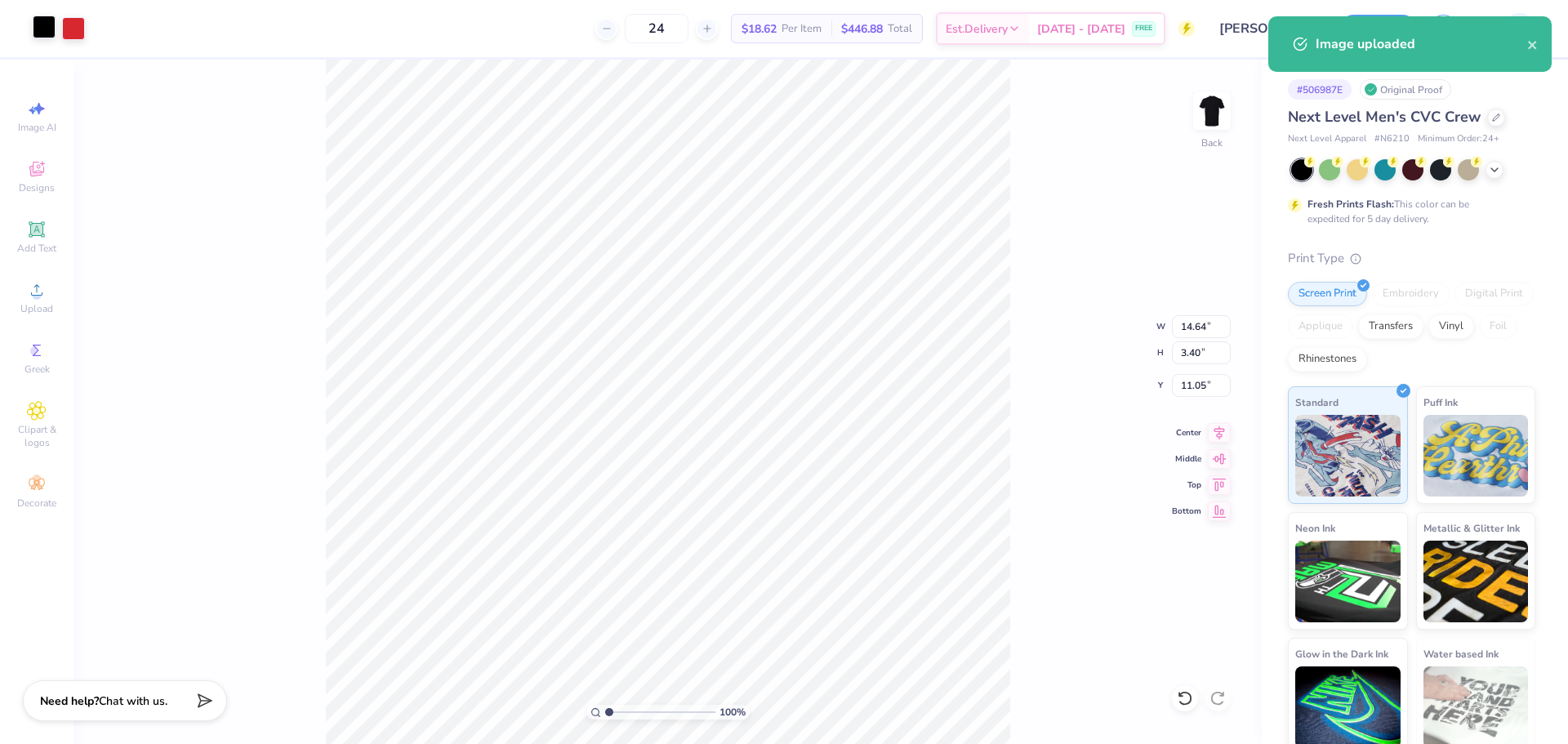
click at [43, 30] on div at bounding box center [43, 26] width 23 height 23
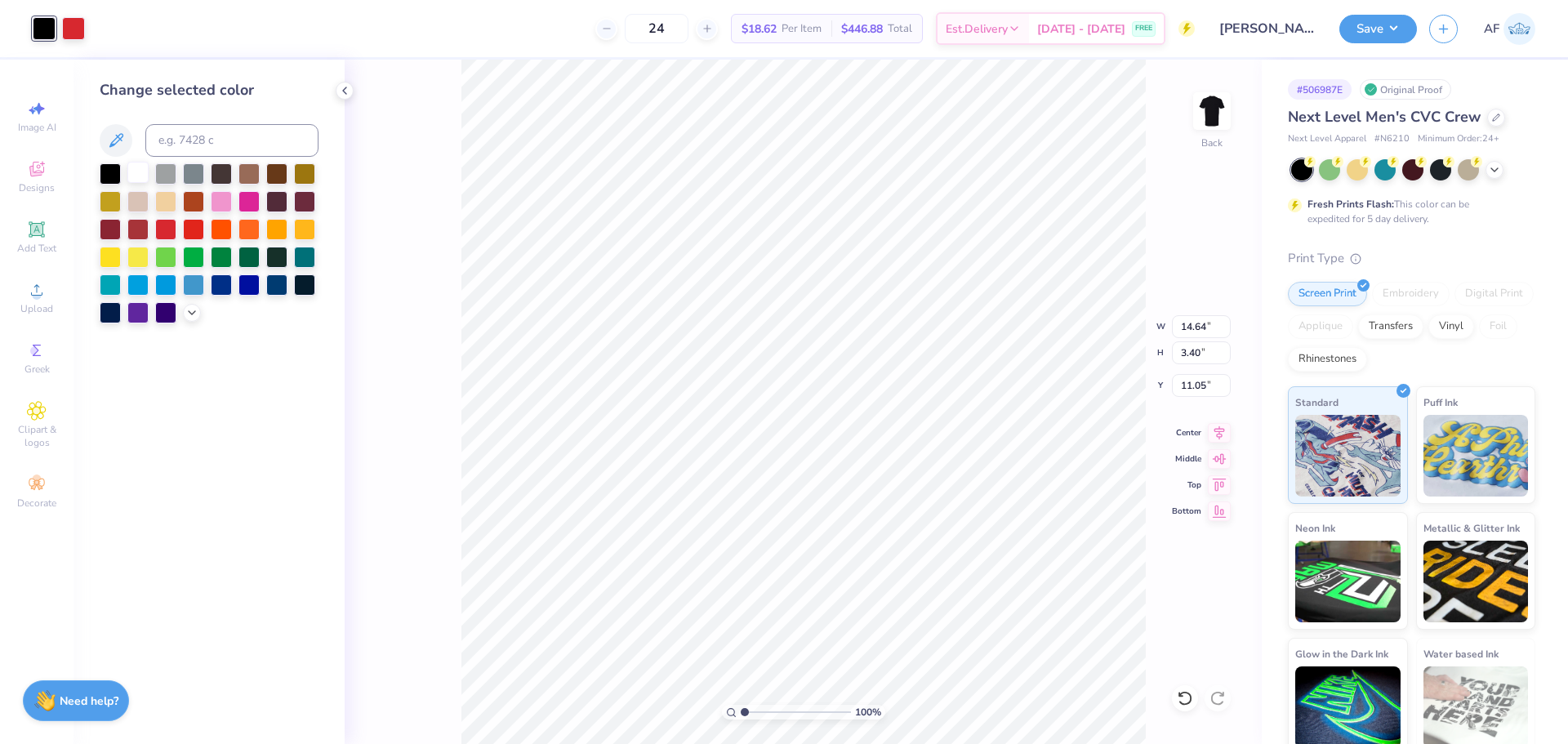
click at [128, 170] on div at bounding box center [138, 172] width 21 height 21
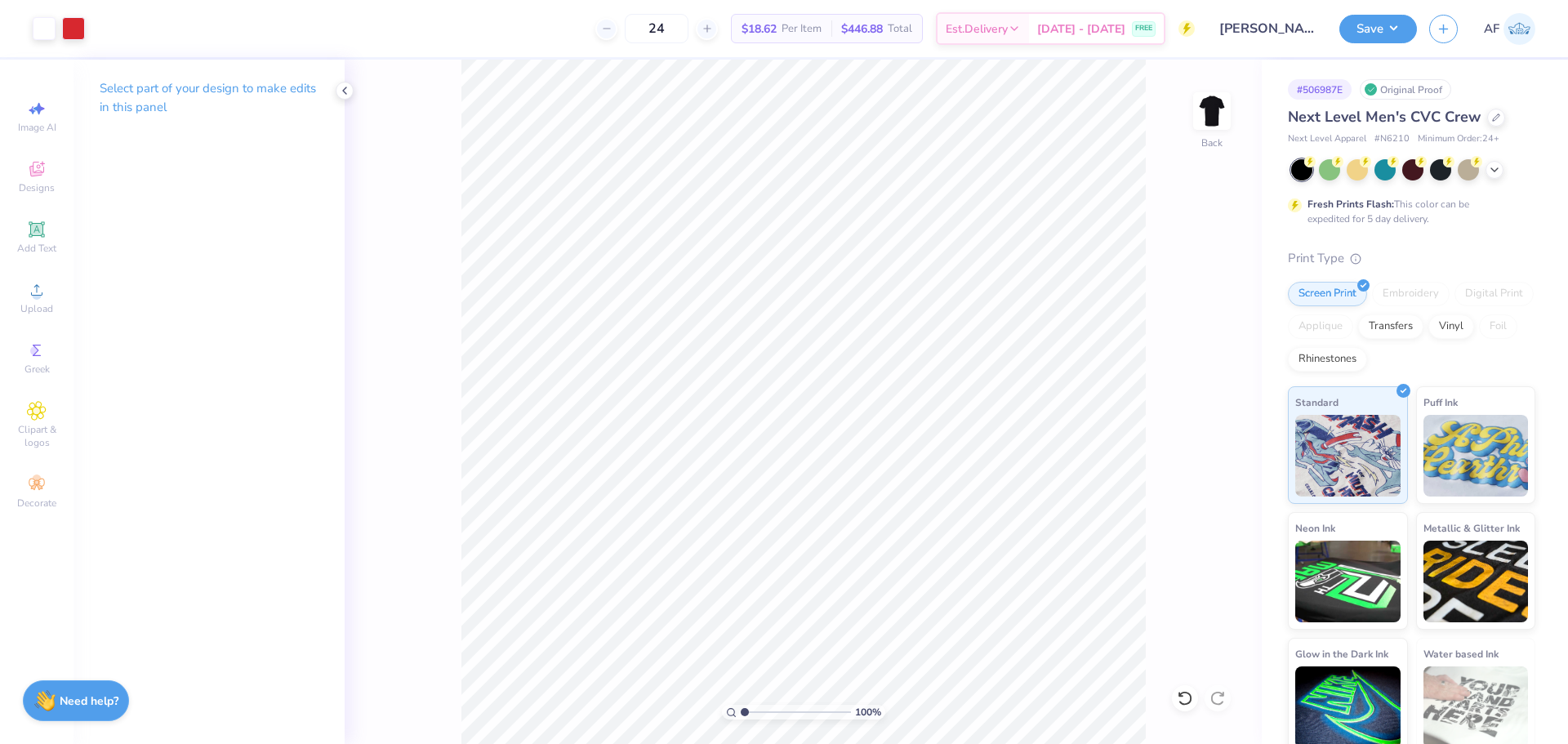
click at [436, 518] on div "100 % Back" at bounding box center [803, 402] width 917 height 684
click at [1188, 330] on input "14.64" at bounding box center [1201, 326] width 59 height 23
type input "10.00"
type input "2.32"
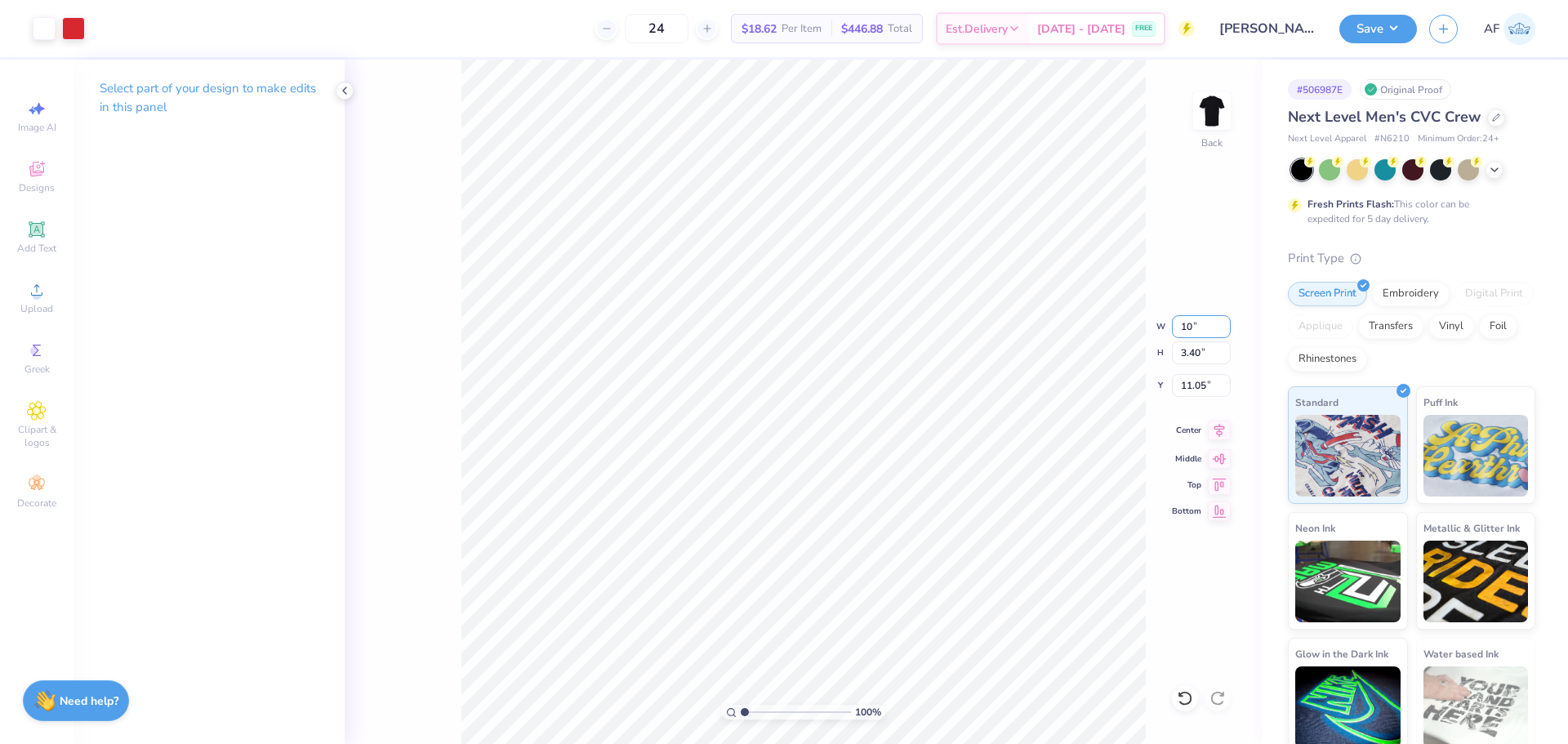
type input "11.59"
click at [1188, 327] on input "10.00" at bounding box center [1201, 326] width 59 height 23
type input "7.00"
type input "1.62"
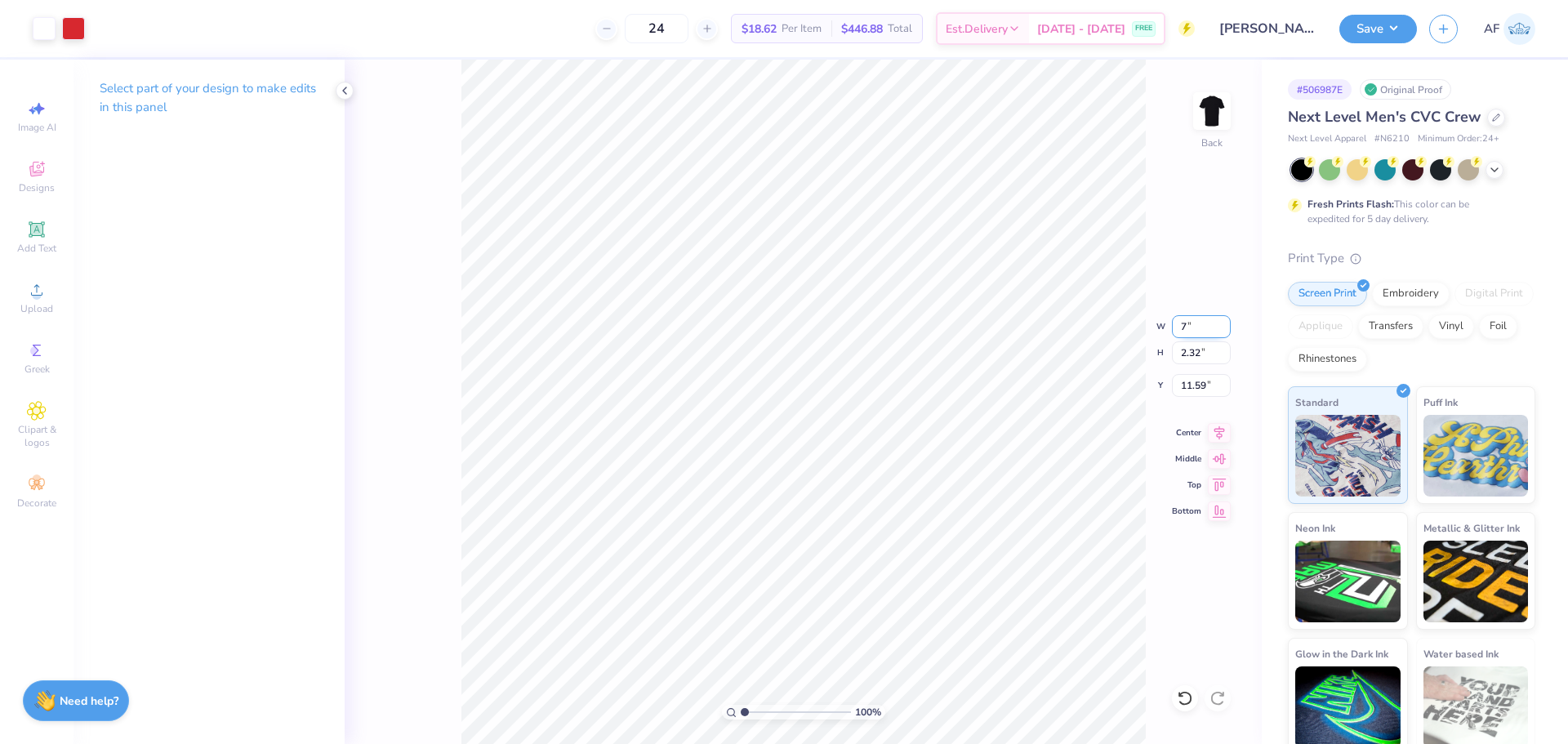
type input "11.94"
click at [1189, 326] on input "7.00" at bounding box center [1201, 326] width 59 height 23
type input "9.00"
type input "2.09"
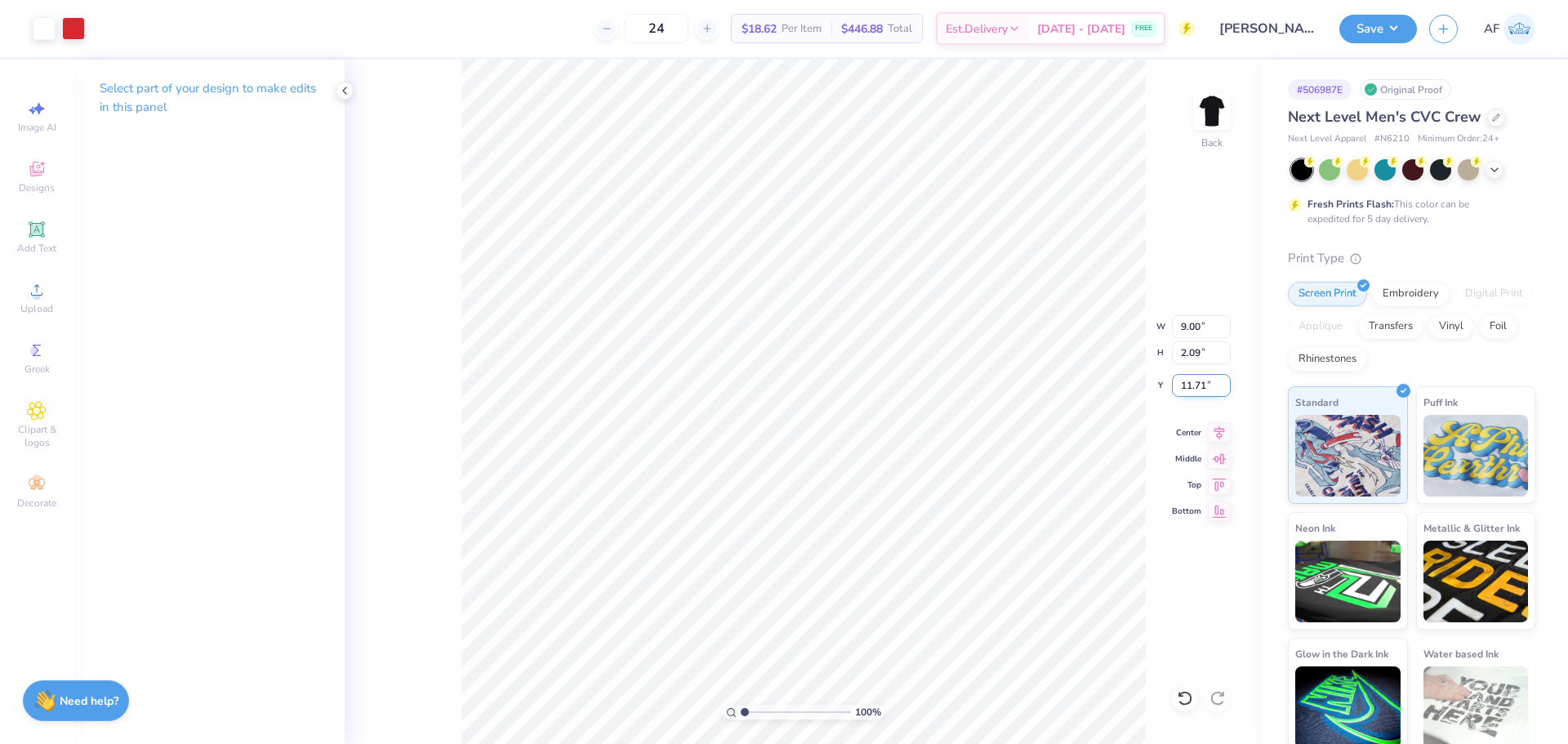
click at [1202, 386] on input "11.71" at bounding box center [1201, 385] width 59 height 23
type input "3.00"
click at [1187, 326] on input "9.00" at bounding box center [1201, 326] width 59 height 23
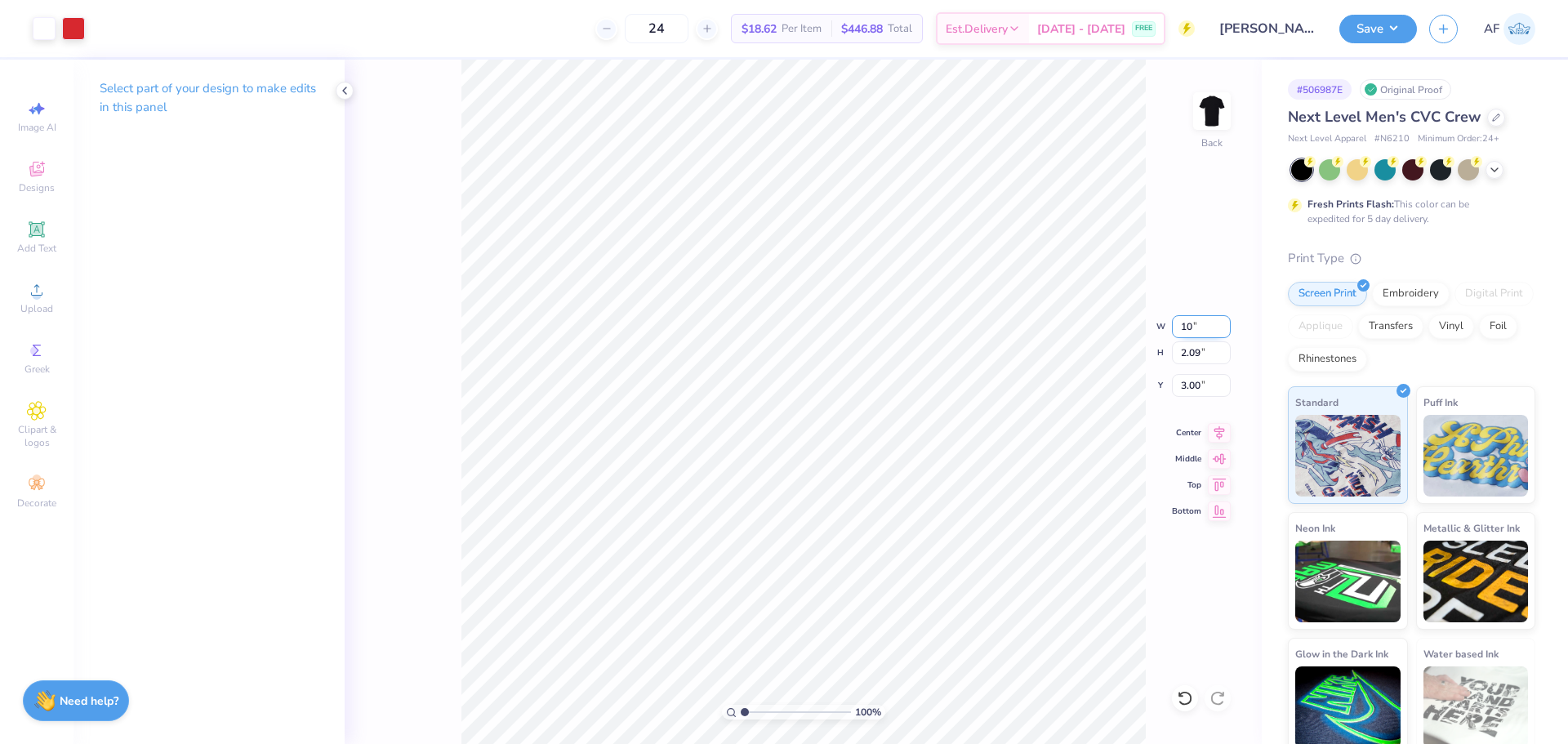
type input "10.00"
type input "2.32"
type input "2.88"
click at [1196, 331] on input "10.00" at bounding box center [1201, 326] width 59 height 23
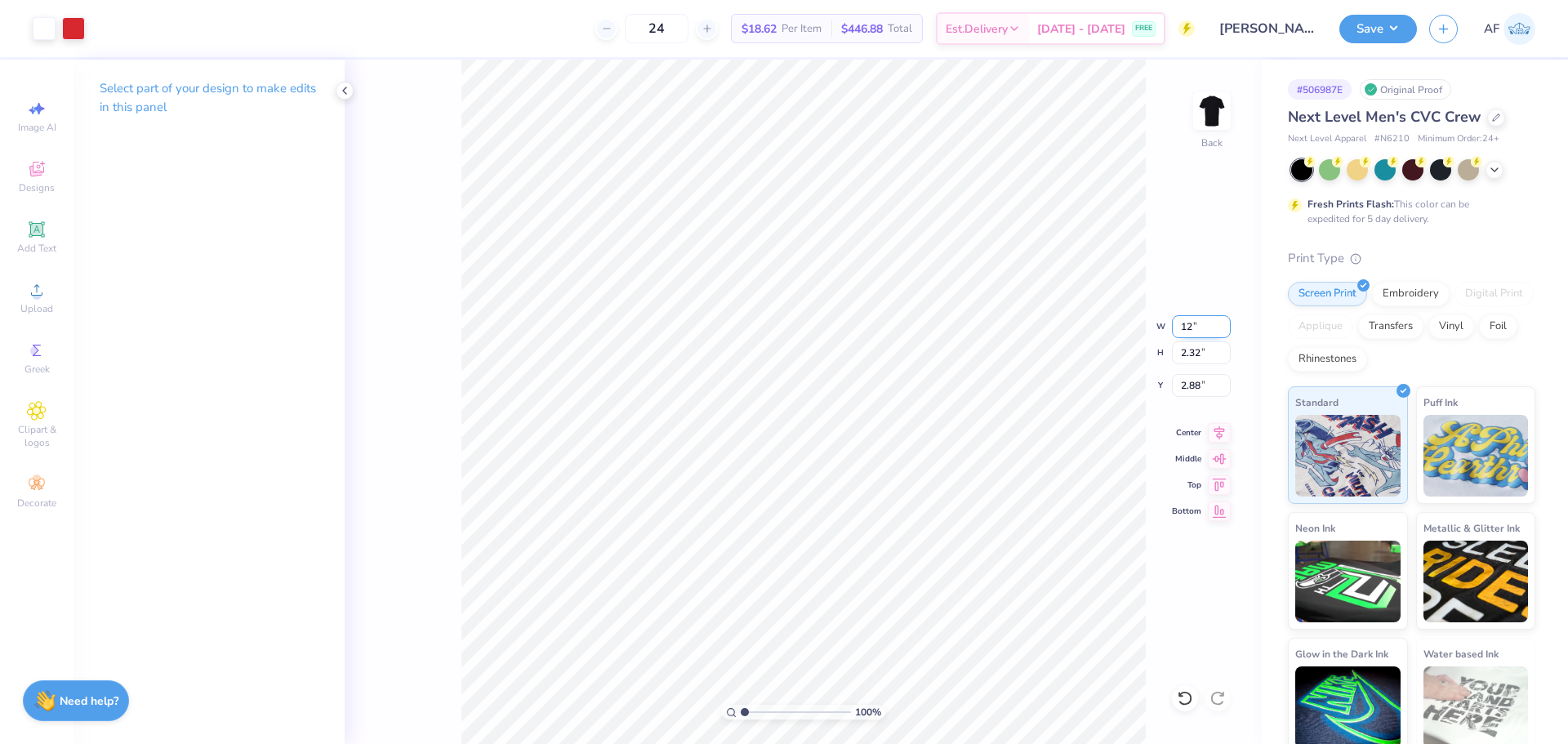
type input "12.00"
type input "2.78"
type input "2.65"
click at [456, 107] on div "100 % Back" at bounding box center [803, 402] width 917 height 684
click at [1194, 329] on input "12.00" at bounding box center [1201, 326] width 59 height 23
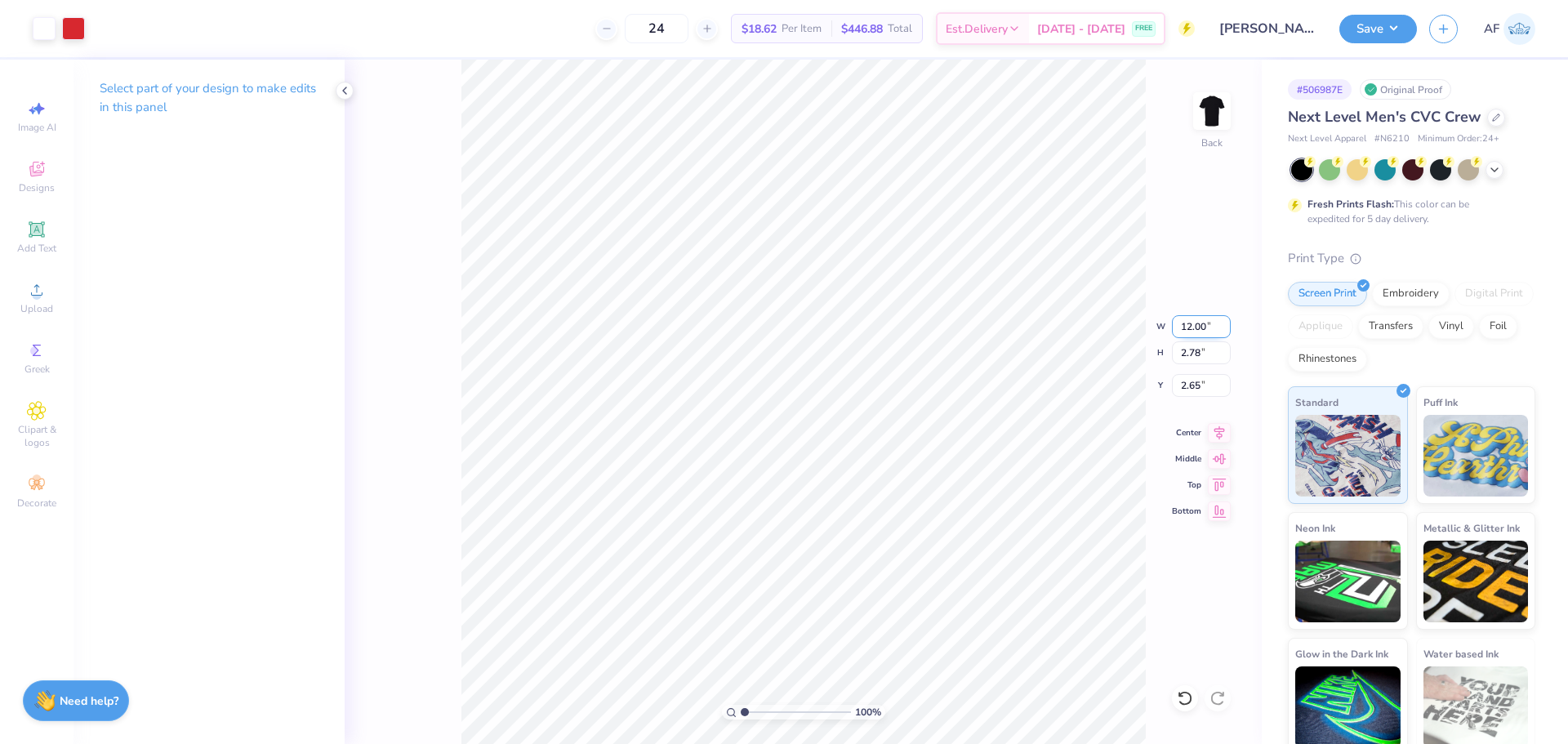
click at [1194, 329] on input "12.00" at bounding box center [1201, 326] width 59 height 23
type input "11.00"
type input "2.55"
type input "2.77"
click at [1193, 325] on input "11.00" at bounding box center [1201, 326] width 59 height 23
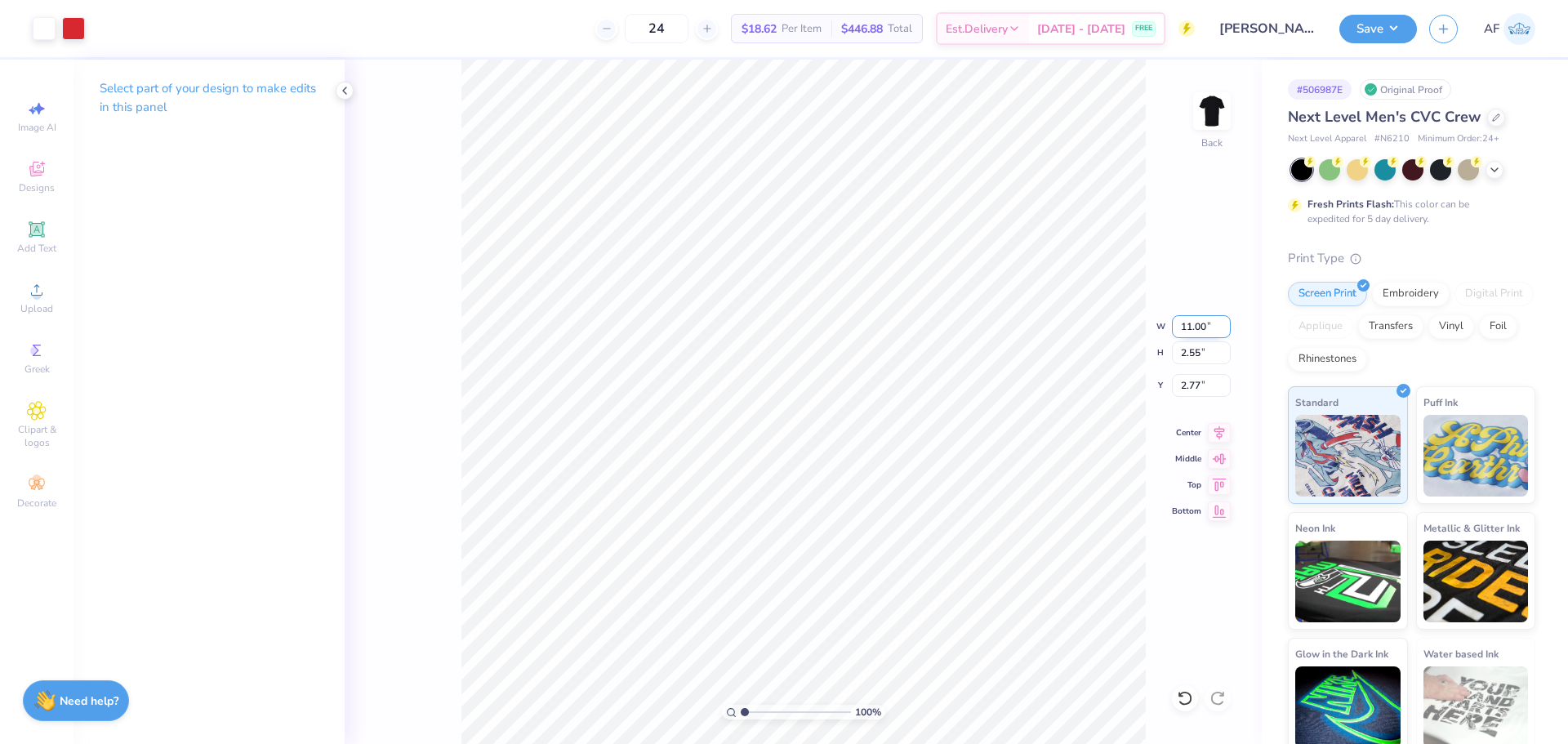
click at [1193, 325] on input "11.00" at bounding box center [1201, 326] width 59 height 23
type input "12.50"
type input "2.90"
type input "2.59"
click at [362, 175] on div "100 % Back" at bounding box center [803, 402] width 917 height 684
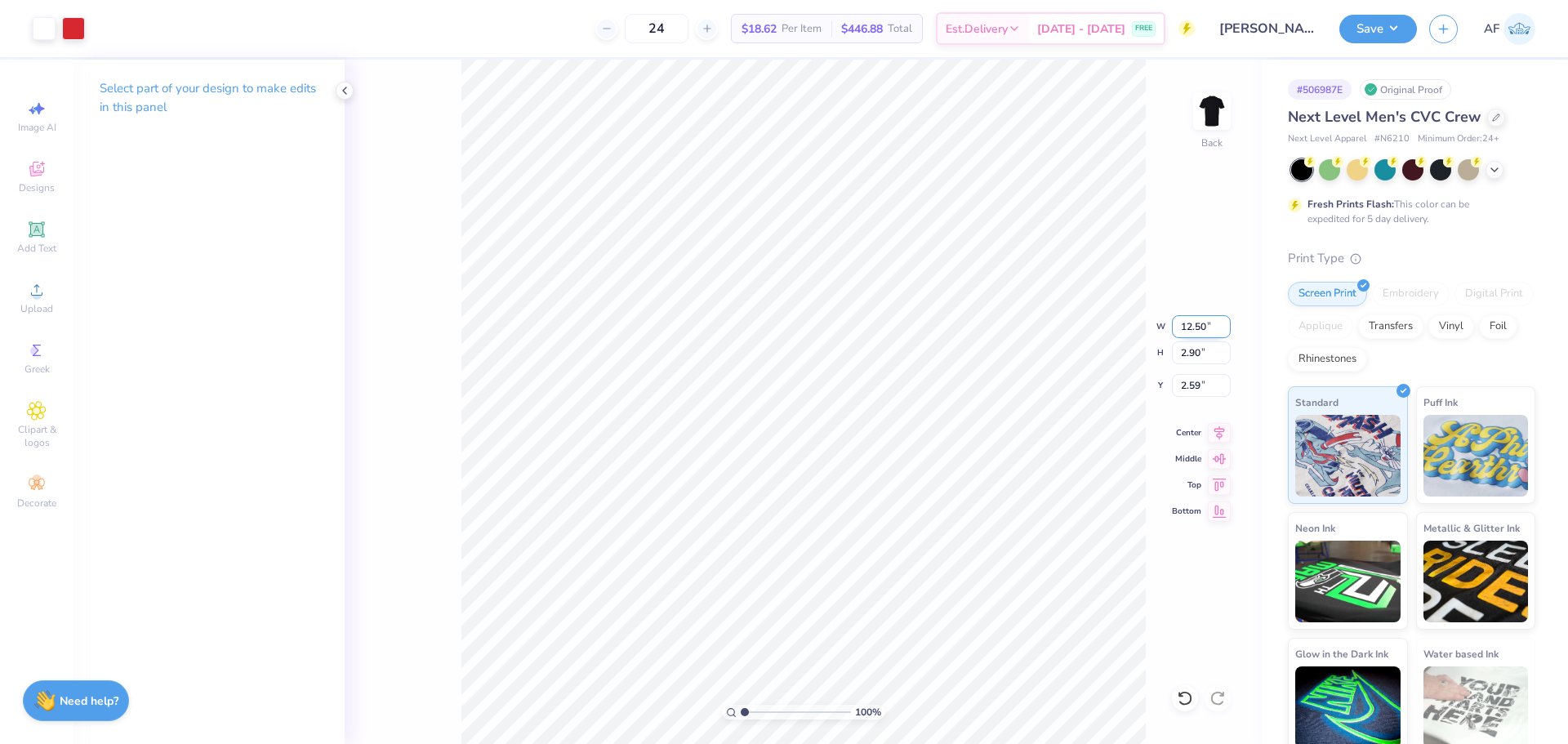
click at [1182, 329] on input "12.50" at bounding box center [1201, 326] width 59 height 23
type input "10.00"
type input "2.32"
type input "2.88"
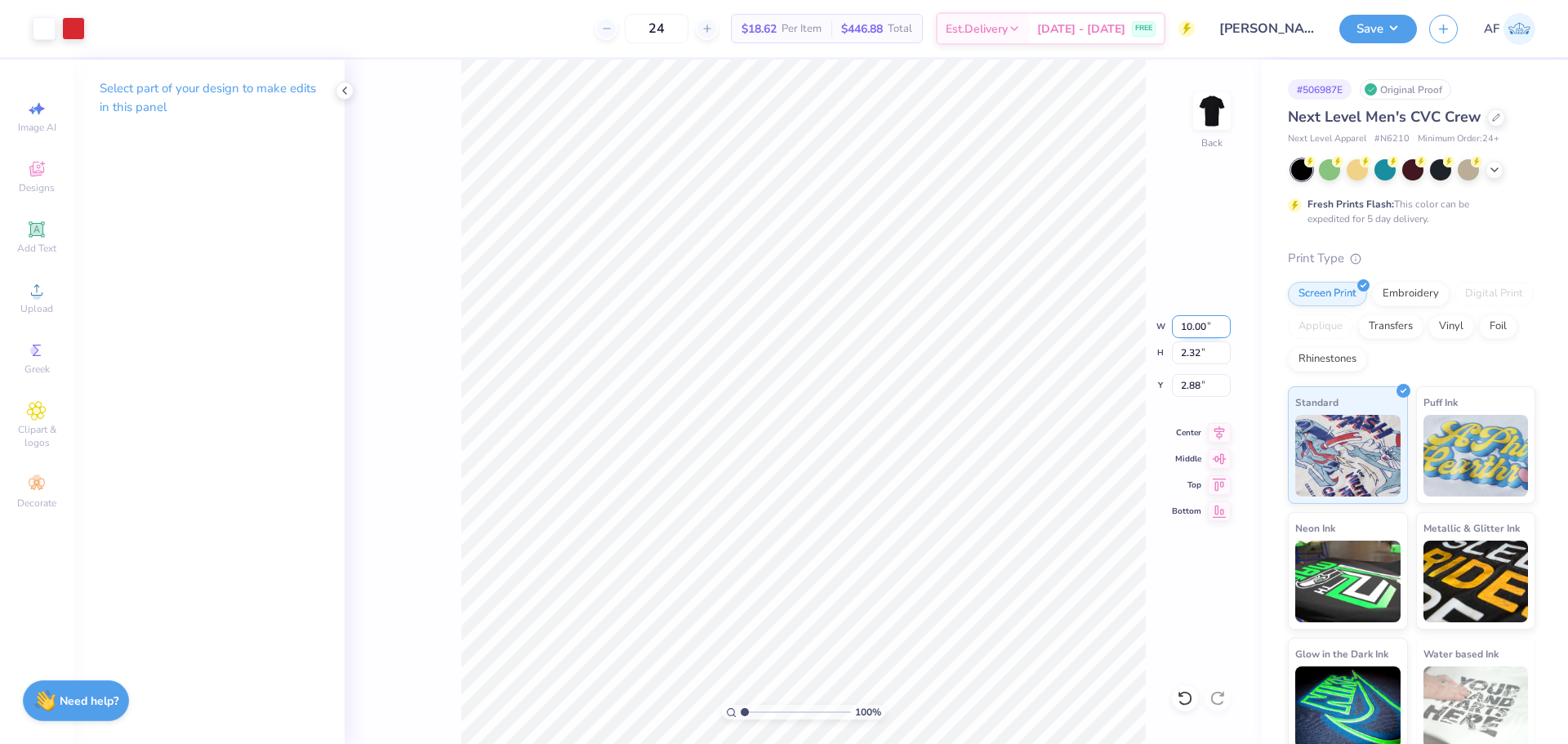
click at [1185, 329] on input "10.00" at bounding box center [1201, 326] width 59 height 23
type input "11.00"
type input "2.55"
type input "2.77"
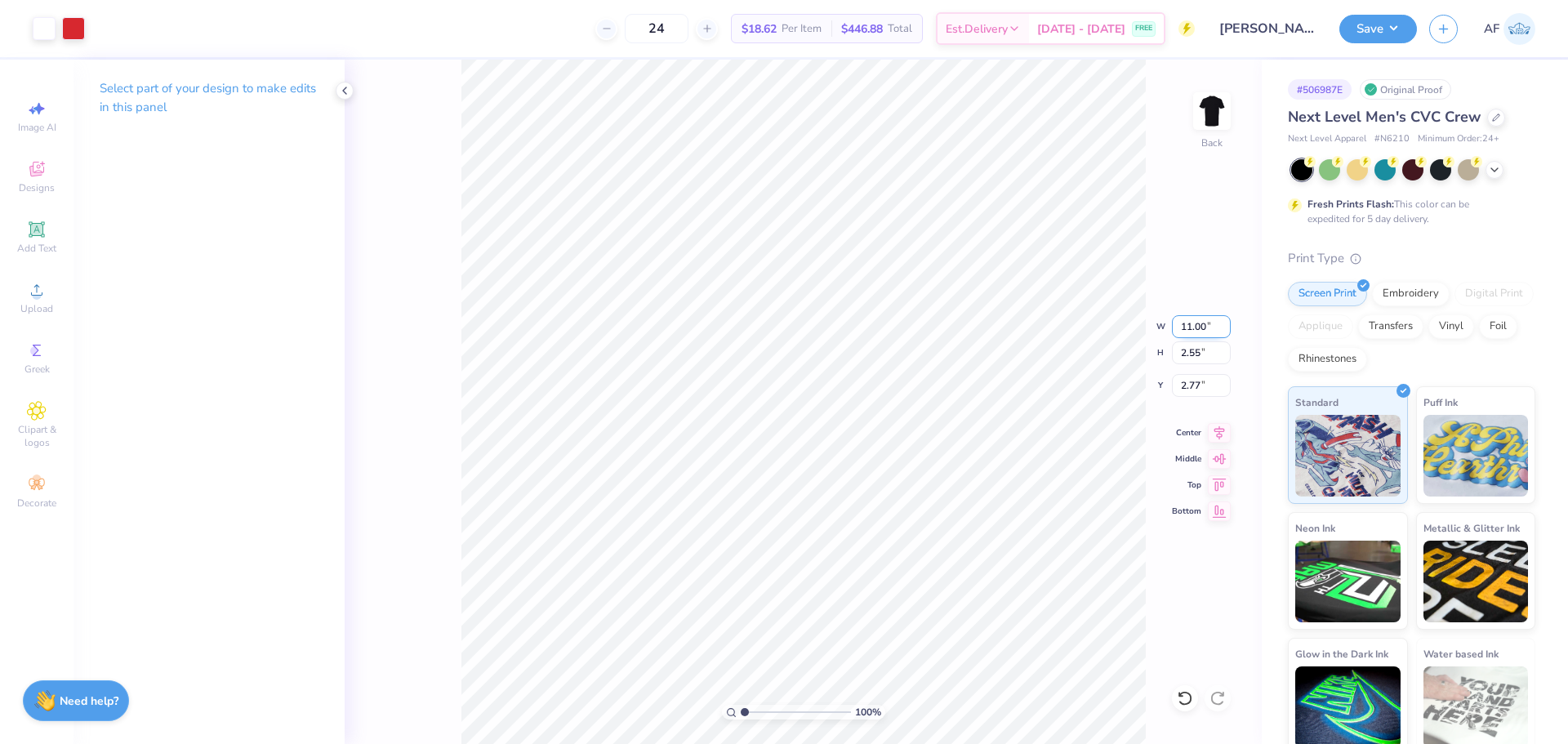
click at [1205, 324] on input "11.00" at bounding box center [1201, 326] width 59 height 23
type input "10.00"
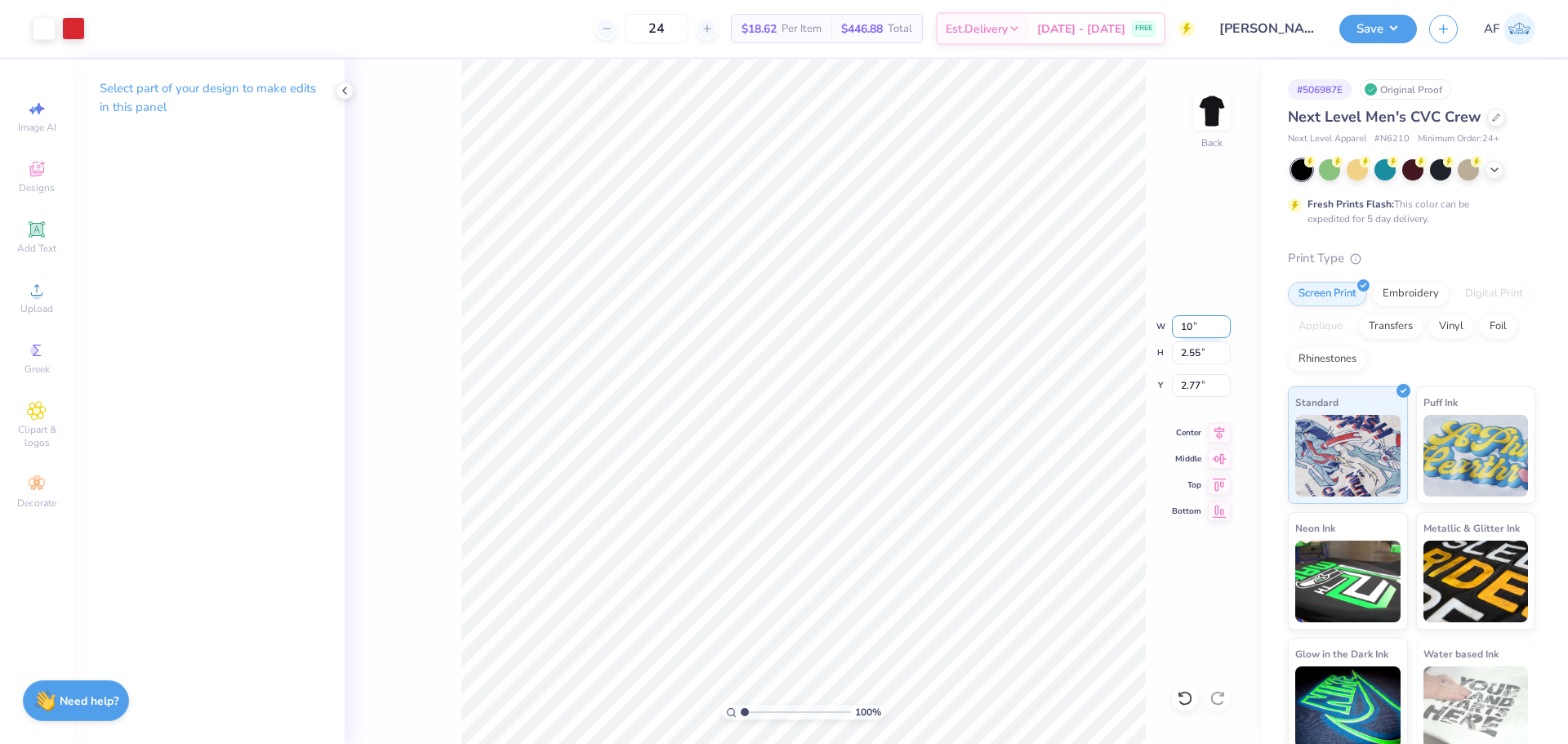
type input "2.32"
type input "2.88"
click at [1209, 328] on input "10.00" at bounding box center [1201, 326] width 59 height 23
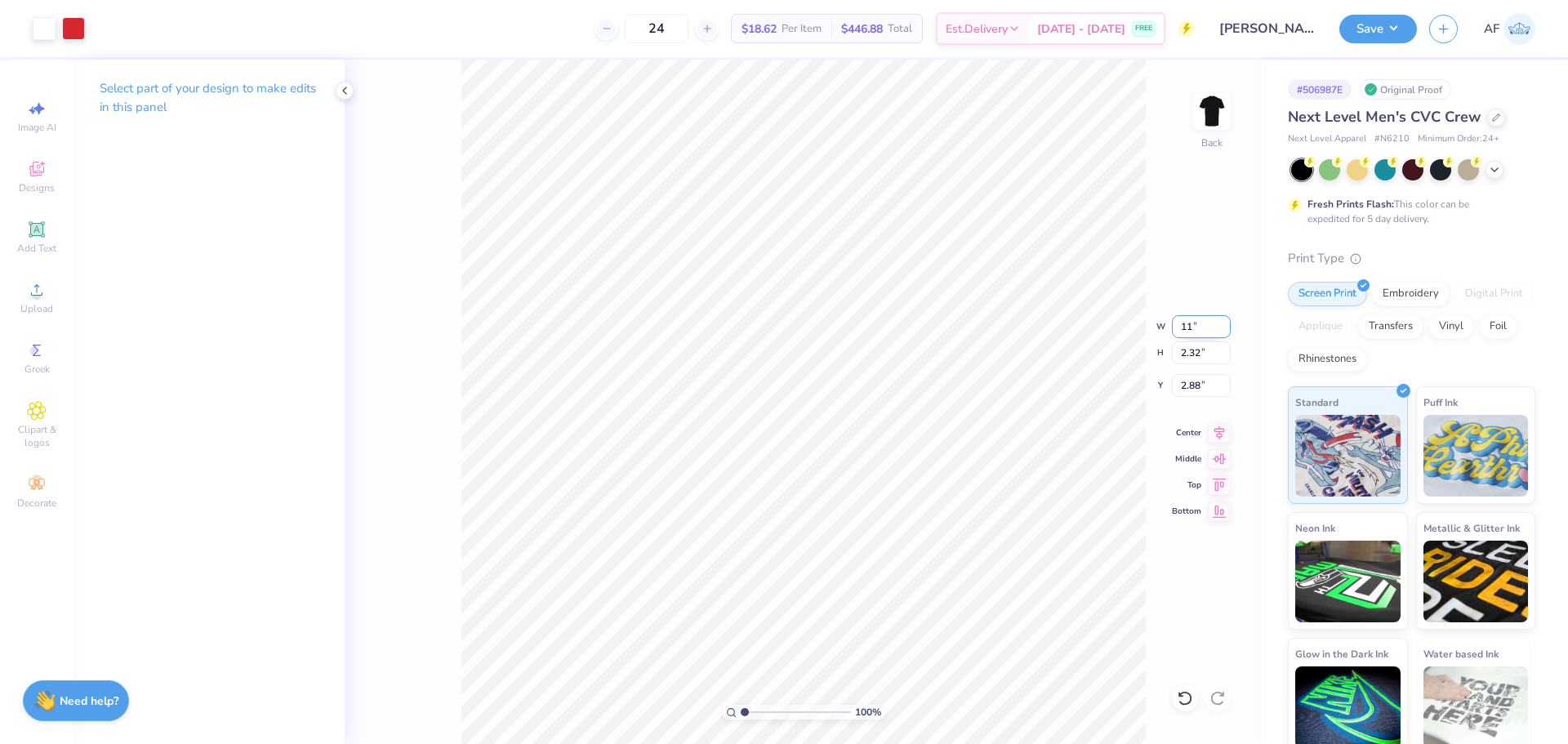
type input "11.00"
type input "2.55"
click at [1196, 395] on input "2.77" at bounding box center [1201, 385] width 59 height 23
type input "3.00"
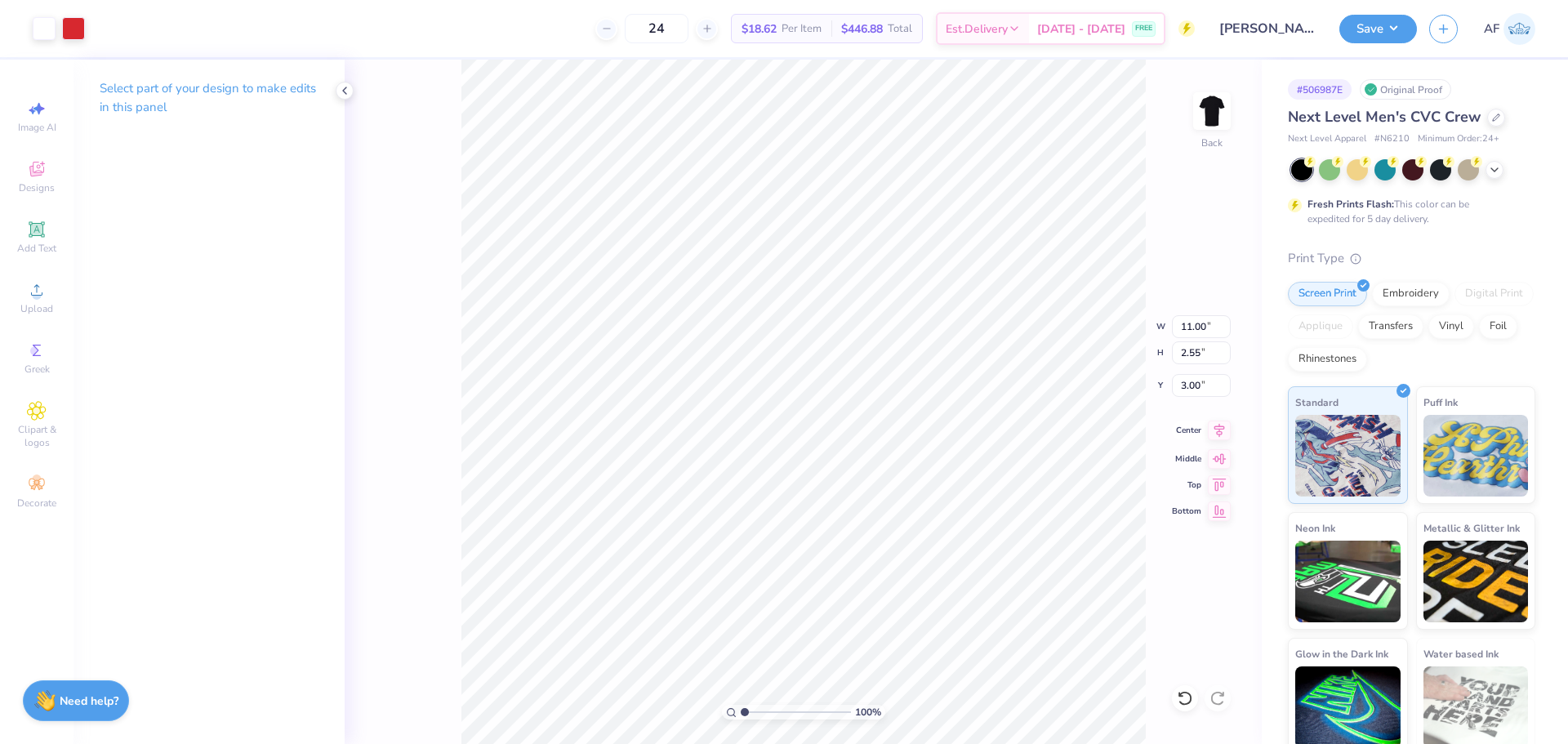
click at [1213, 428] on icon at bounding box center [1219, 431] width 23 height 20
click at [1219, 109] on img at bounding box center [1212, 111] width 65 height 65
click at [1221, 122] on img at bounding box center [1212, 111] width 65 height 65
click at [1393, 32] on button "Save" at bounding box center [1378, 27] width 78 height 29
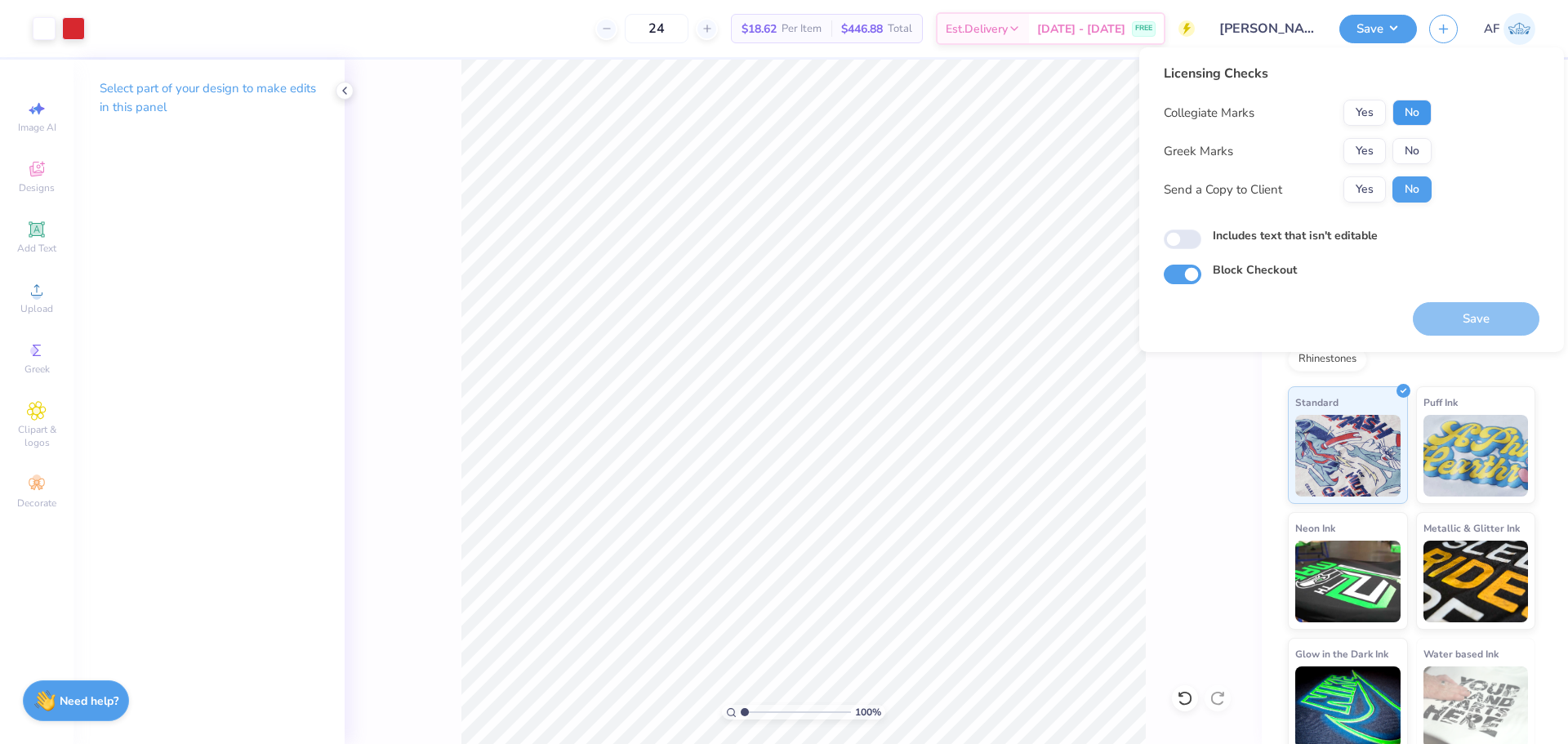
click at [1424, 115] on button "No" at bounding box center [1411, 112] width 39 height 26
click at [1420, 151] on button "No" at bounding box center [1411, 151] width 39 height 26
click at [1382, 196] on button "Yes" at bounding box center [1364, 189] width 43 height 26
click at [1544, 366] on div "# 506987E Original Proof Next Level Men's CVC Crew Next Level Apparel # N6210 M…" at bounding box center [1414, 407] width 306 height 696
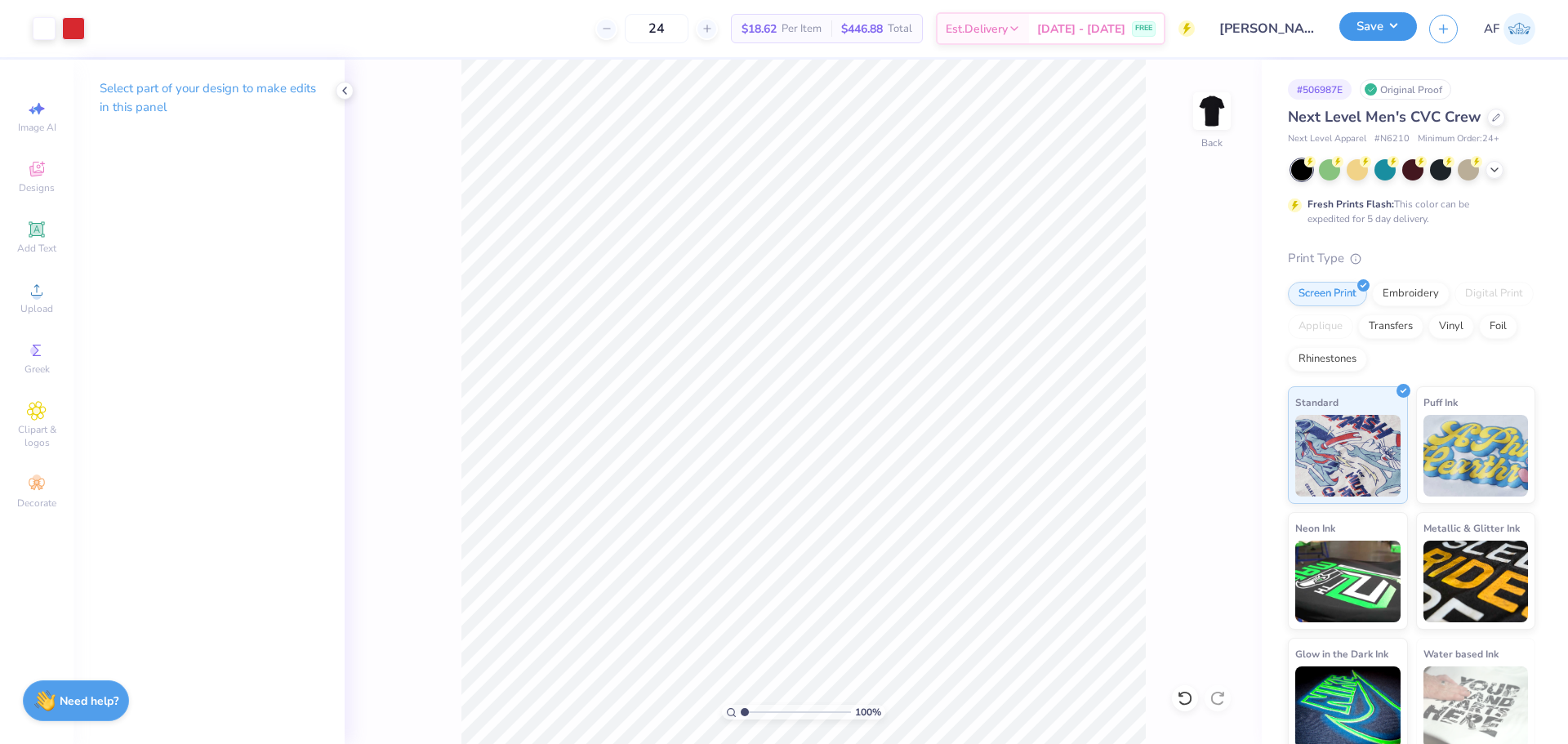
click at [1397, 32] on button "Save" at bounding box center [1378, 27] width 78 height 29
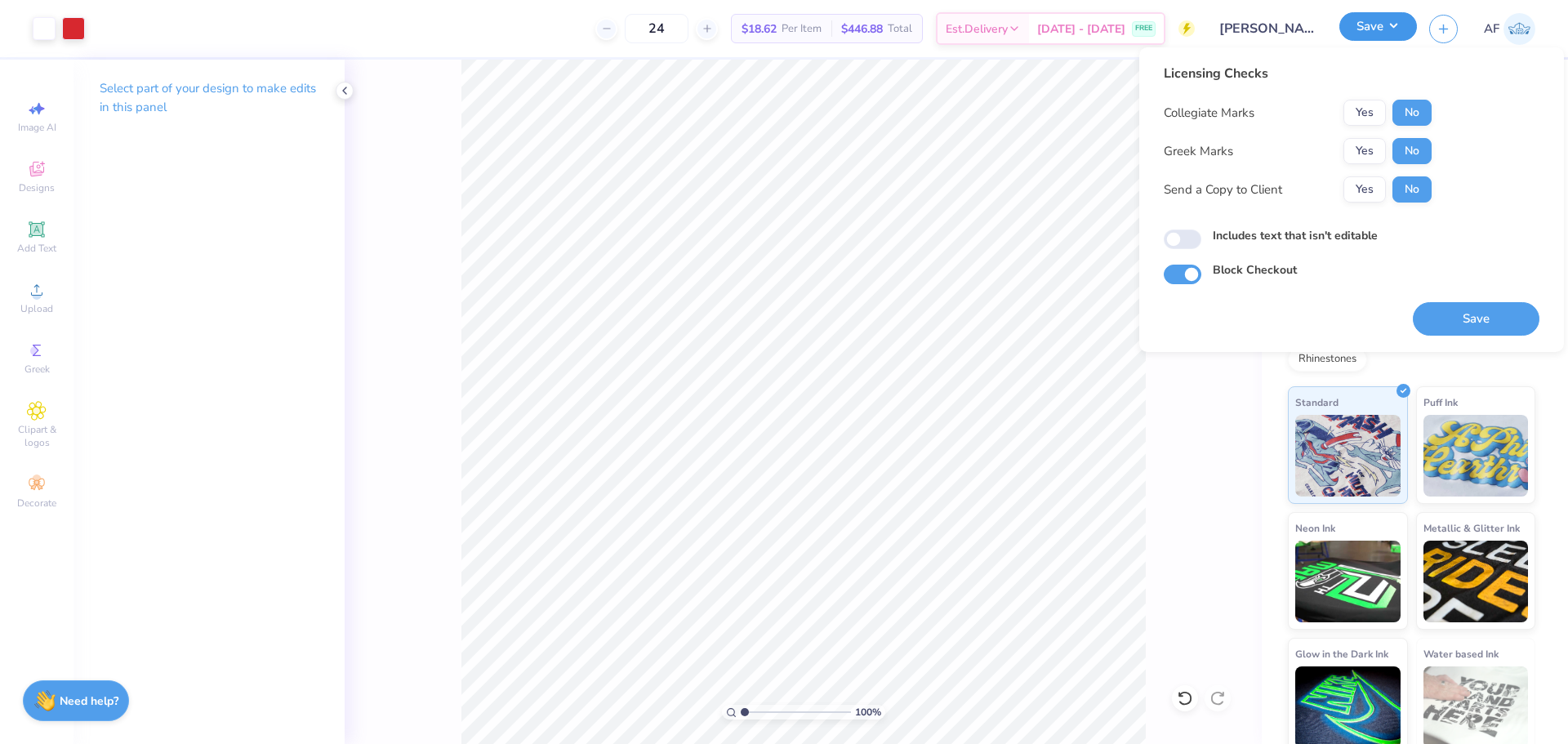
click at [1397, 32] on button "Save" at bounding box center [1378, 27] width 78 height 29
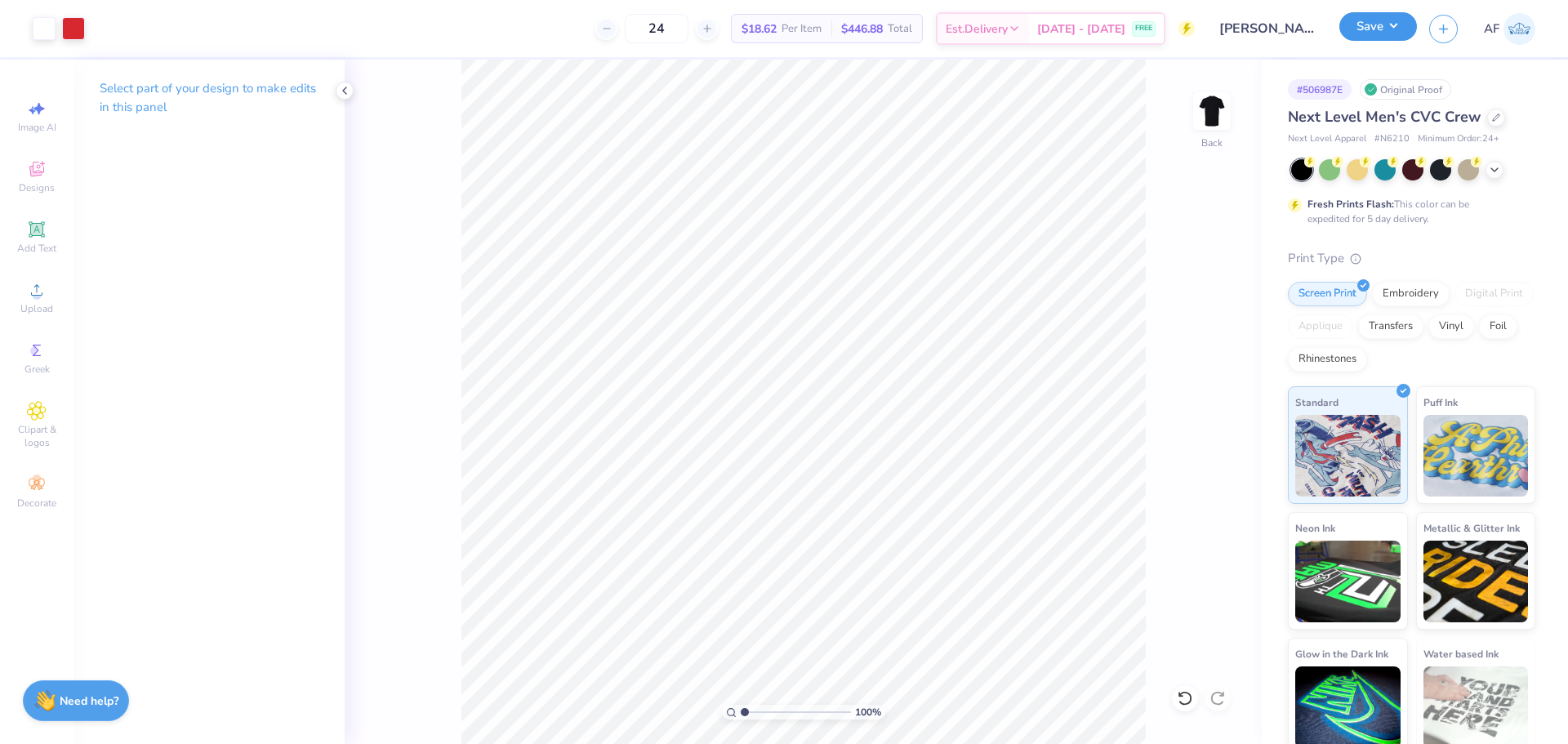
click at [1368, 24] on button "Save" at bounding box center [1378, 27] width 78 height 29
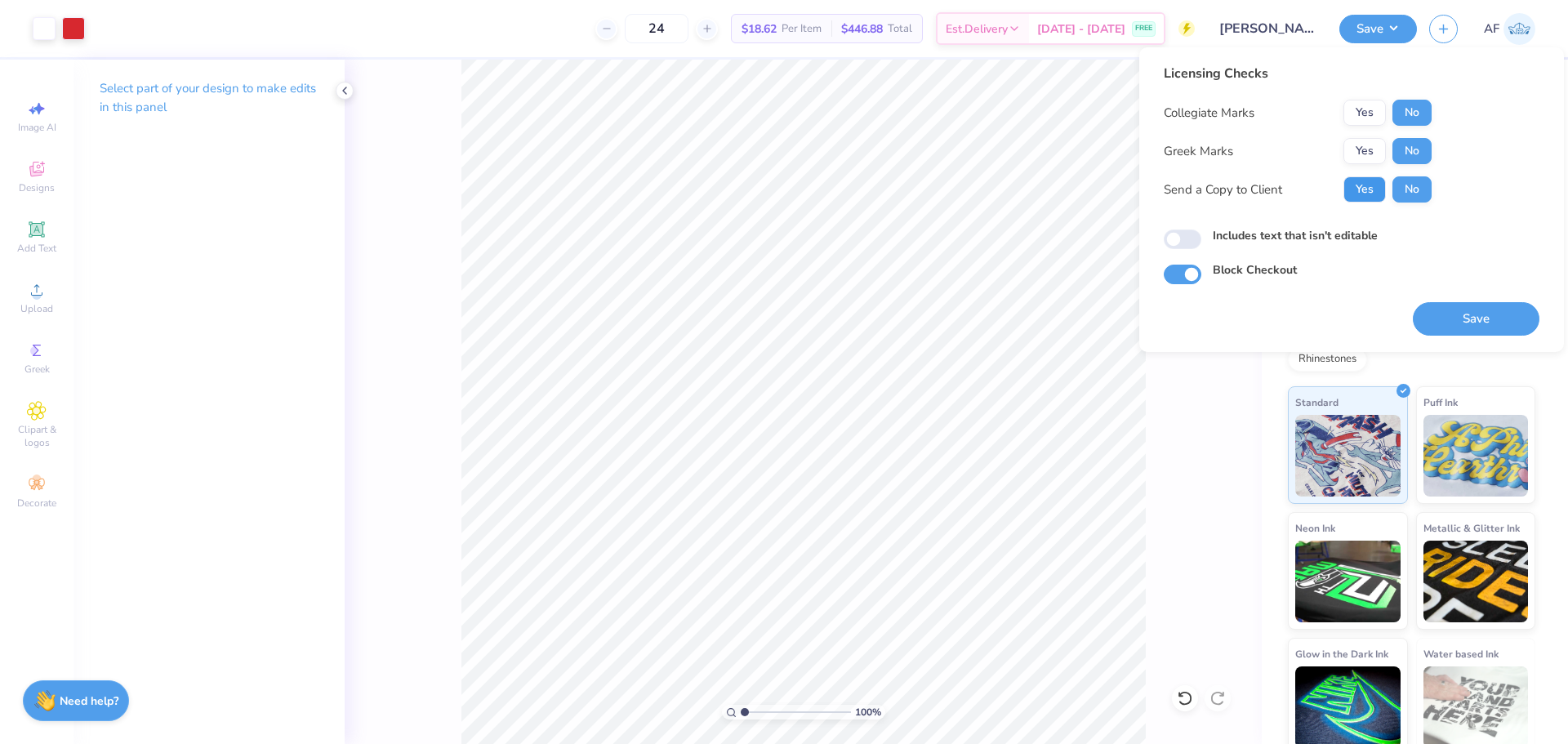
click at [1373, 180] on button "Yes" at bounding box center [1364, 189] width 43 height 26
click at [1465, 320] on button "Save" at bounding box center [1476, 319] width 127 height 33
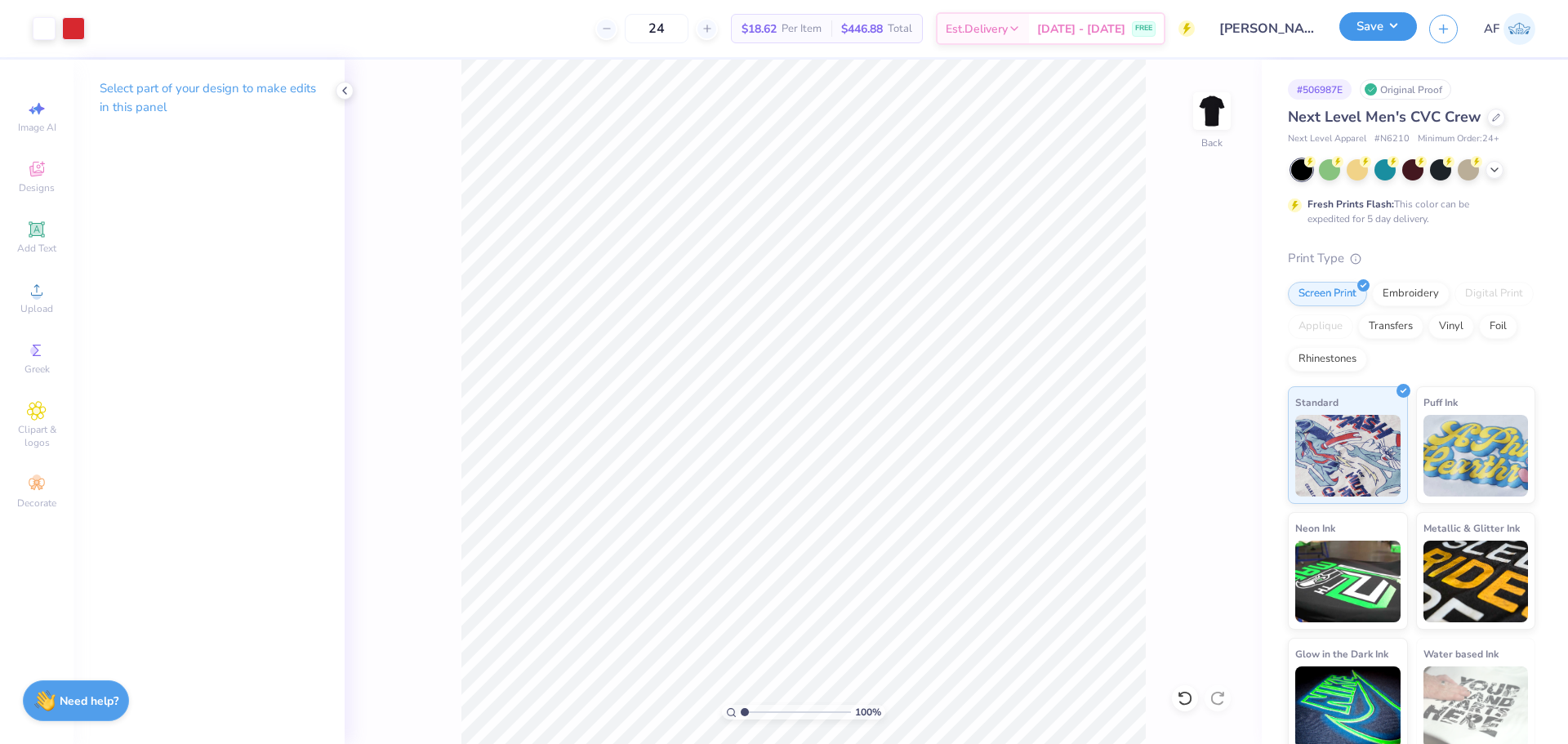
click at [1411, 29] on button "Save" at bounding box center [1378, 27] width 78 height 29
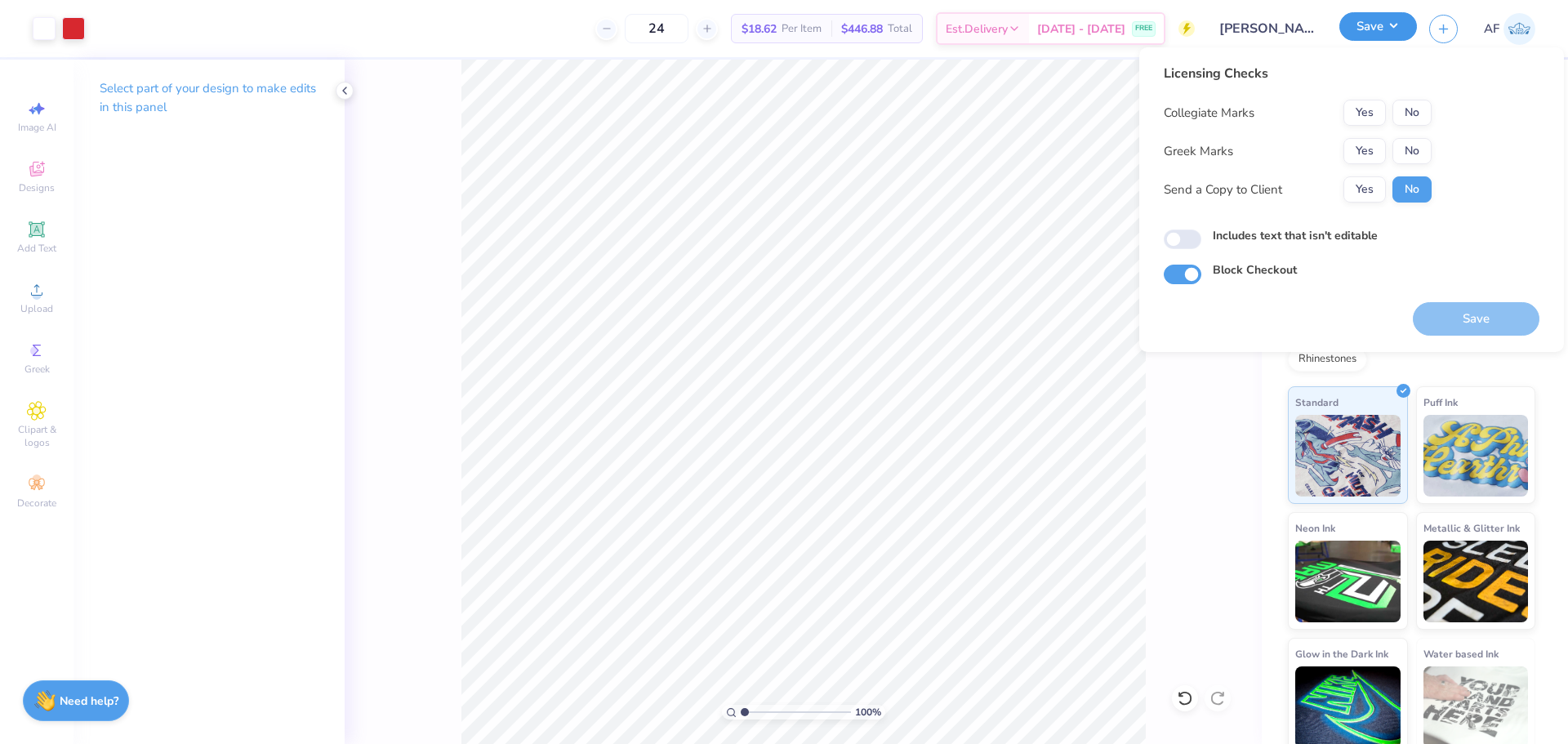
click at [1411, 29] on button "Save" at bounding box center [1378, 27] width 78 height 29
